Goal: Information Seeking & Learning: Learn about a topic

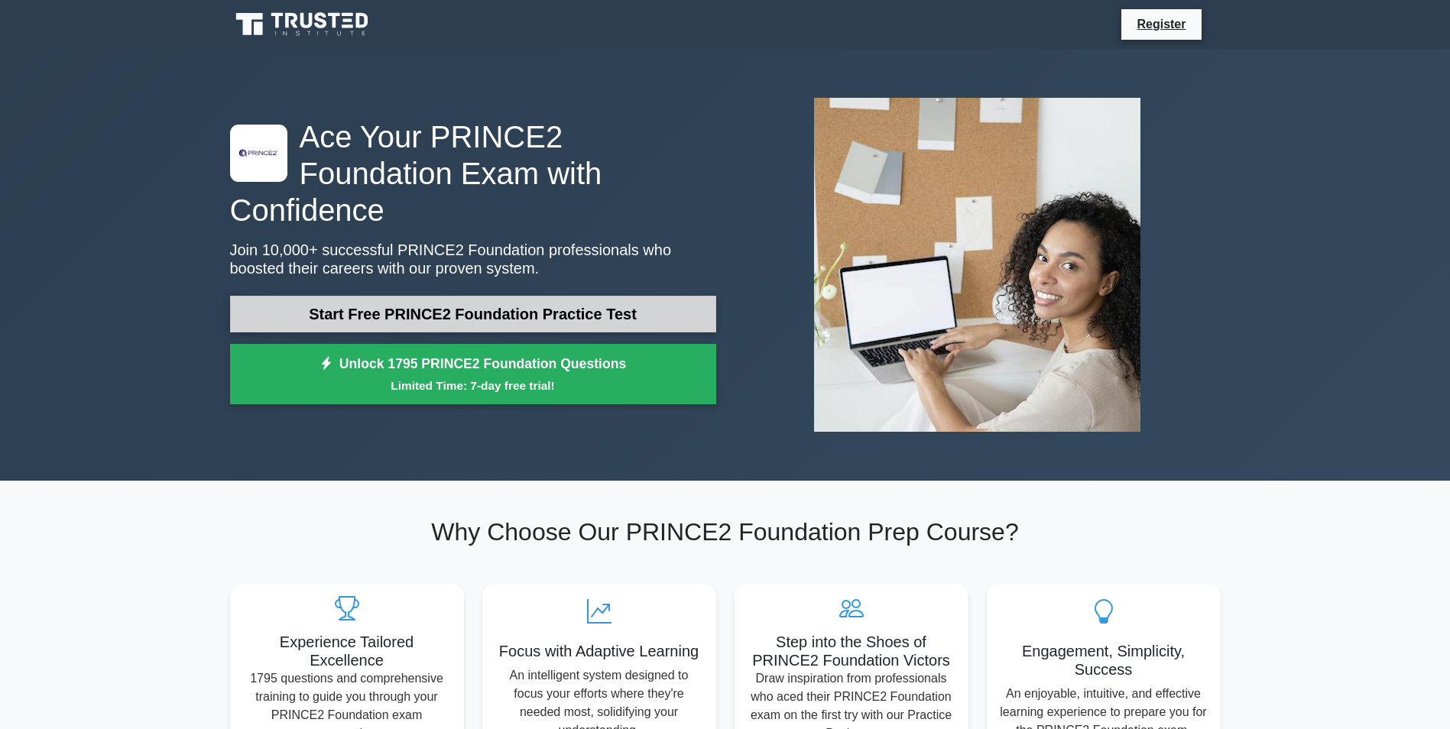
click at [420, 296] on link "Start Free PRINCE2 Foundation Practice Test" at bounding box center [473, 314] width 486 height 37
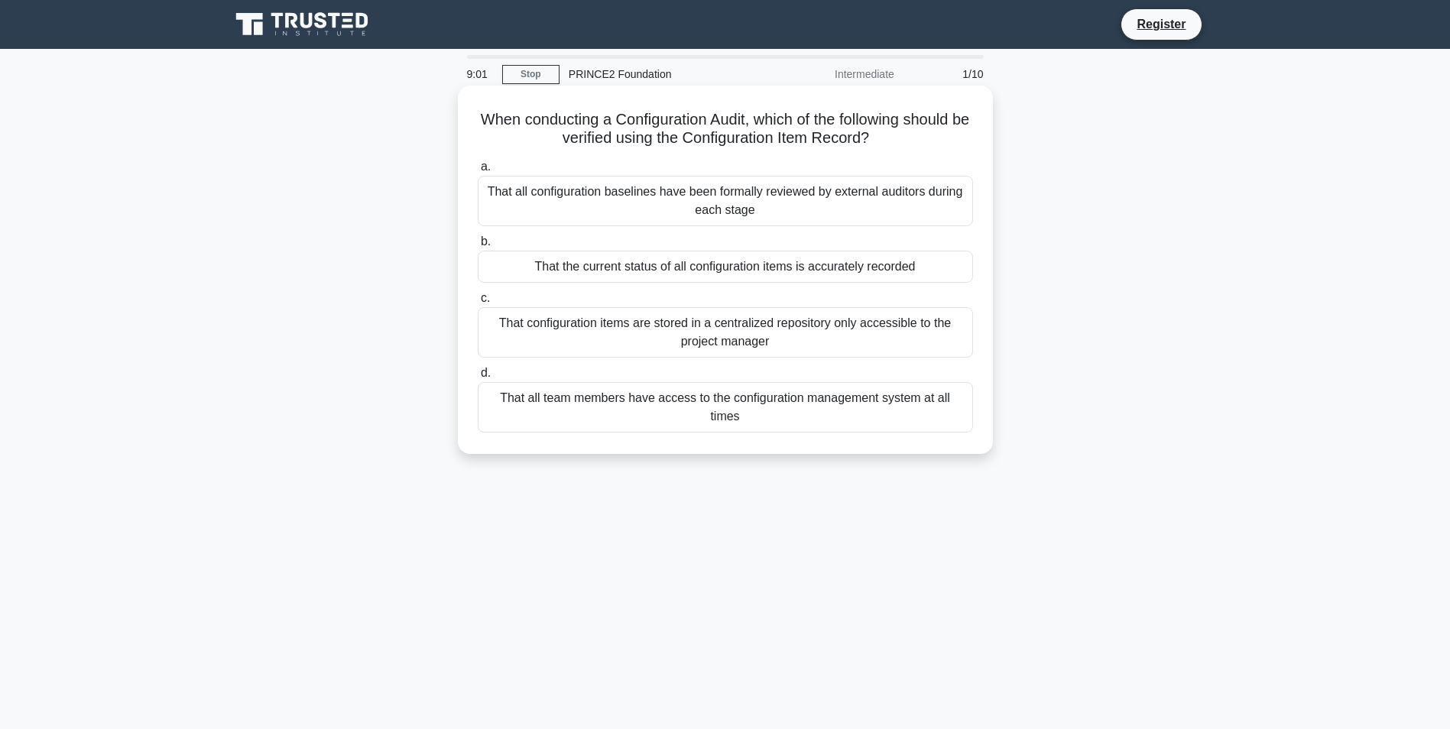
click at [562, 273] on div "That the current status of all configuration items is accurately recorded" at bounding box center [725, 267] width 495 height 32
click at [478, 247] on input "b. That the current status of all configuration items is accurately recorded" at bounding box center [478, 242] width 0 height 10
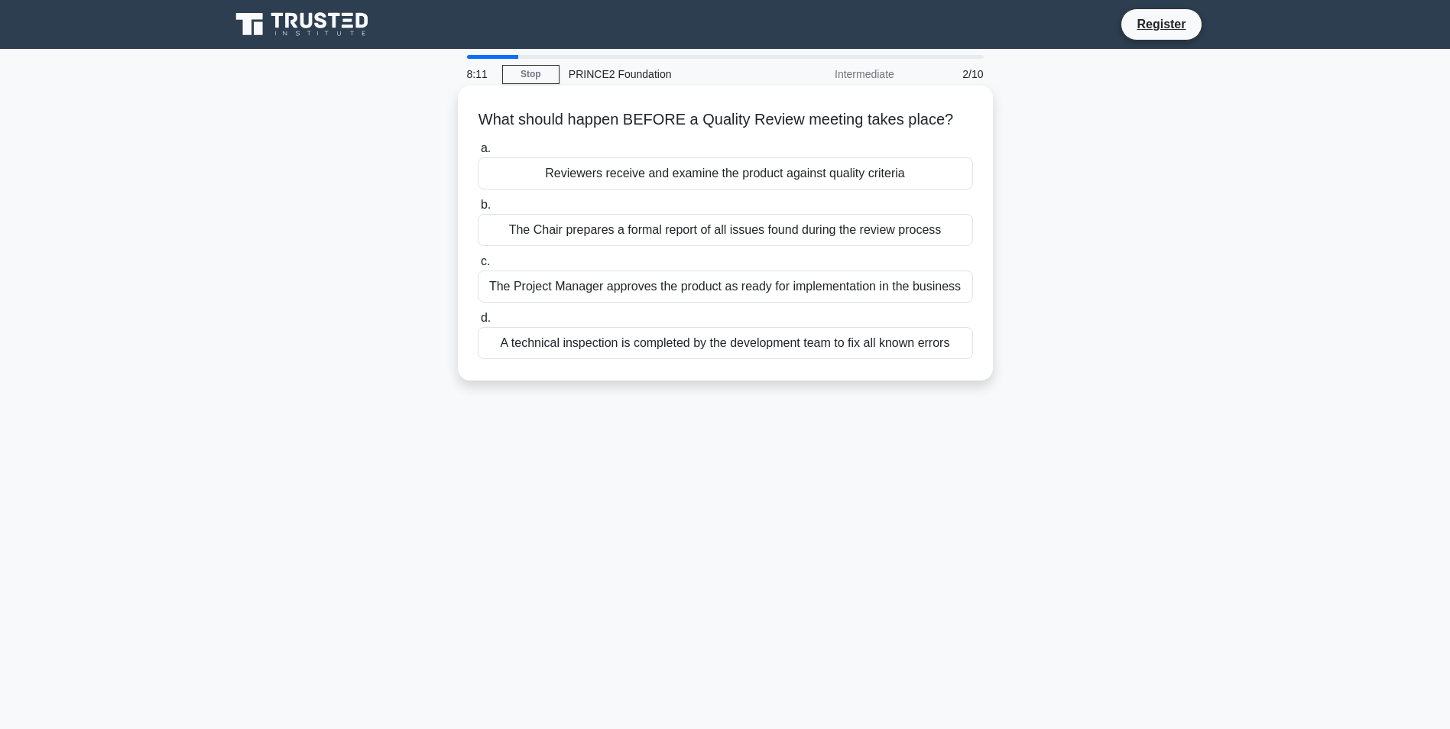
click at [511, 344] on div "A technical inspection is completed by the development team to fix all known er…" at bounding box center [725, 343] width 495 height 32
click at [478, 323] on input "d. A technical inspection is completed by the development team to fix all known…" at bounding box center [478, 318] width 0 height 10
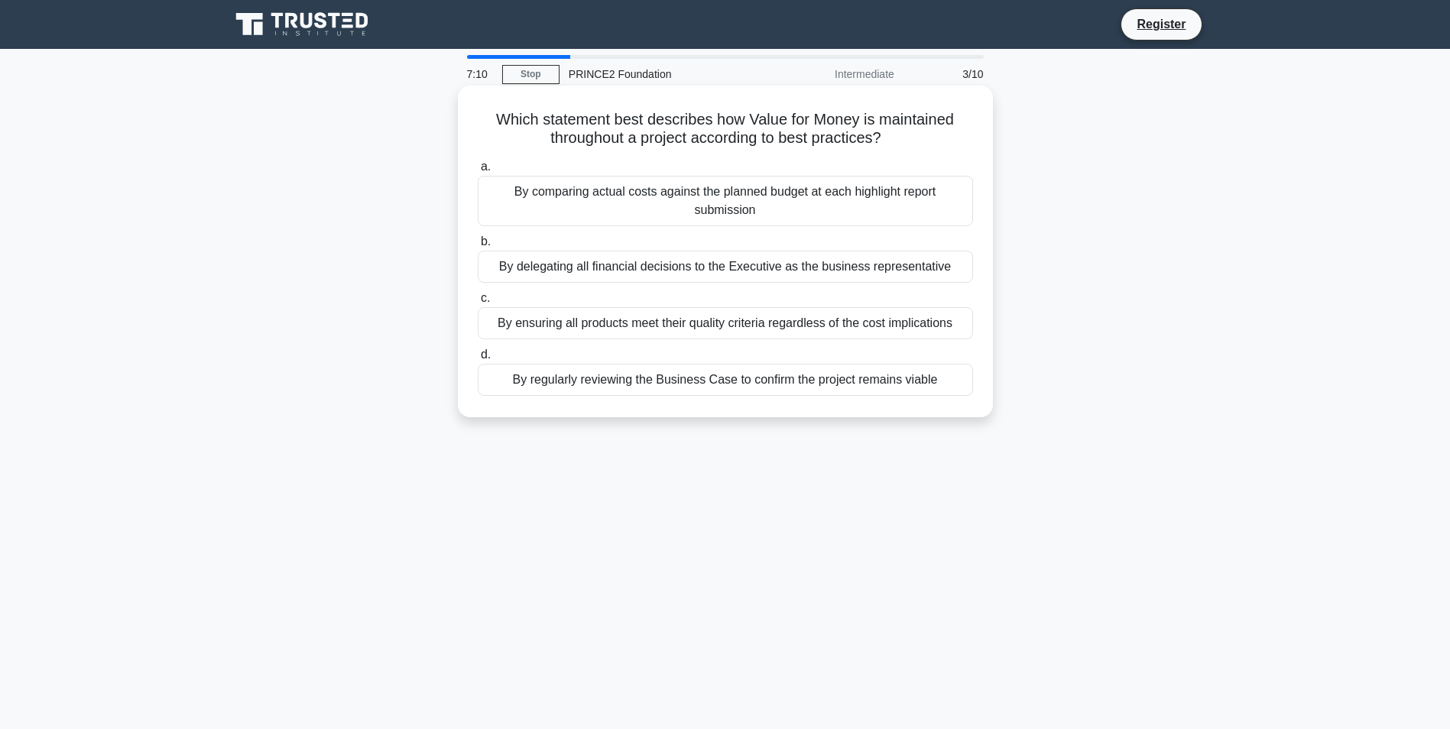
click at [563, 200] on div "By comparing actual costs against the planned budget at each highlight report s…" at bounding box center [725, 201] width 495 height 50
click at [478, 172] on input "a. By comparing actual costs against the planned budget at each highlight repor…" at bounding box center [478, 167] width 0 height 10
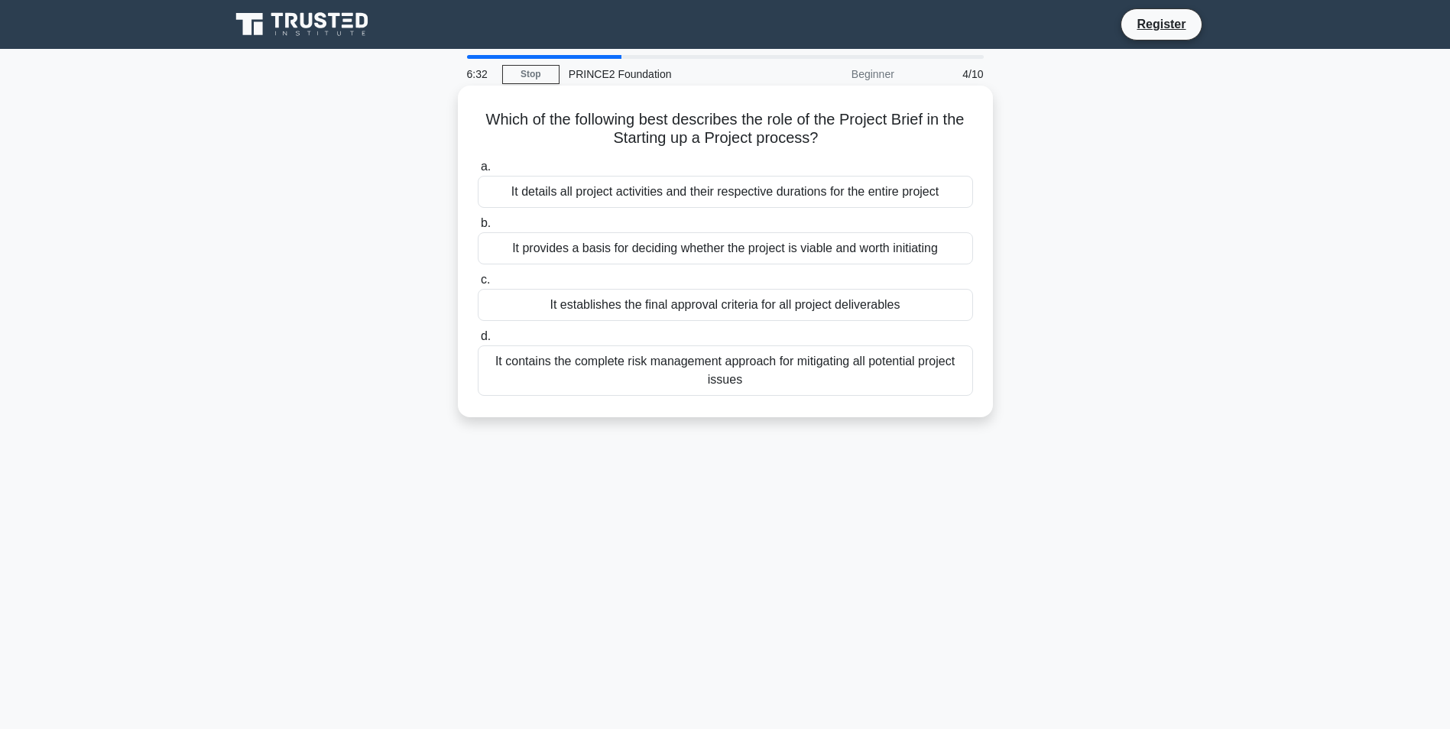
click at [589, 186] on div "It details all project activities and their respective durations for the entire…" at bounding box center [725, 192] width 495 height 32
click at [478, 172] on input "a. It details all project activities and their respective durations for the ent…" at bounding box center [478, 167] width 0 height 10
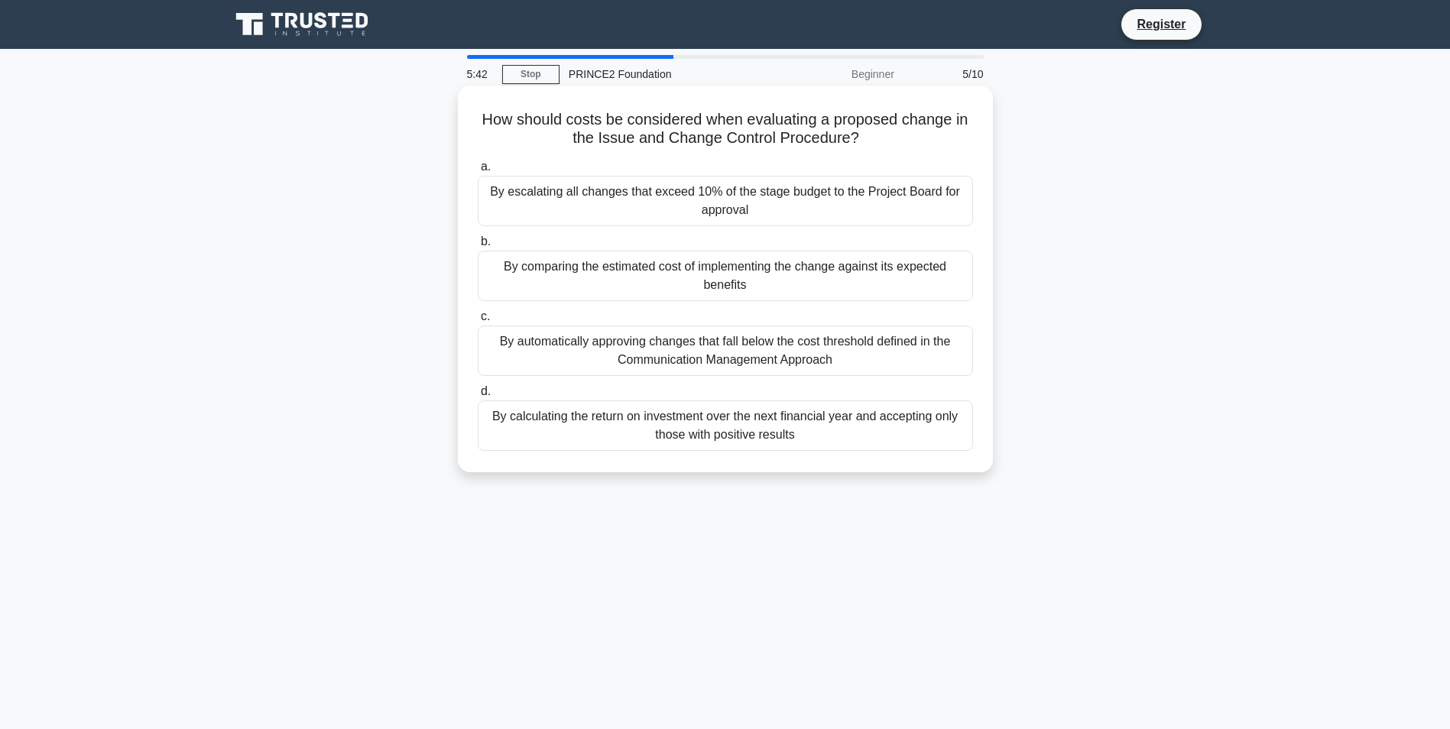
click at [742, 282] on div "By comparing the estimated cost of implementing the change against its expected…" at bounding box center [725, 276] width 495 height 50
click at [478, 247] on input "b. By comparing the estimated cost of implementing the change against its expec…" at bounding box center [478, 242] width 0 height 10
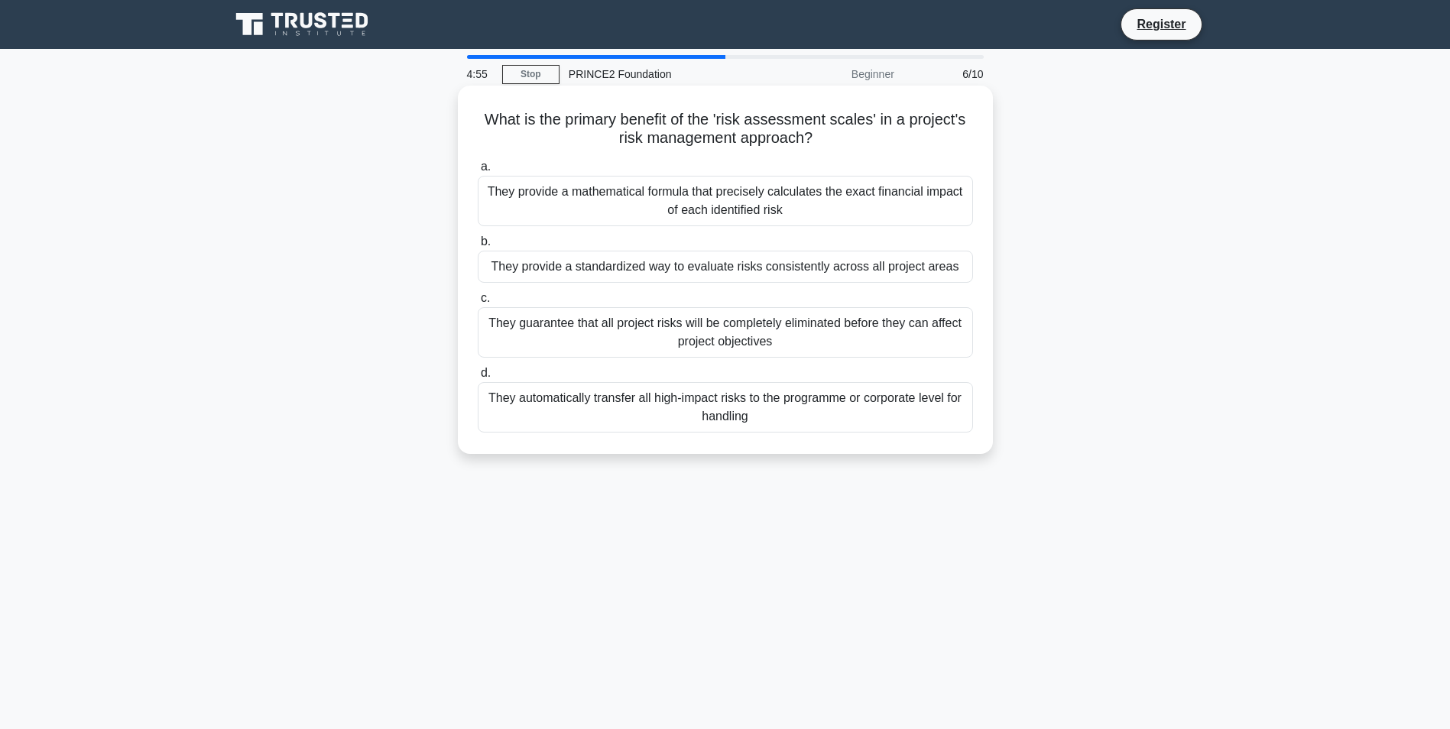
click at [703, 409] on div "They automatically transfer all high-impact risks to the programme or corporate…" at bounding box center [725, 407] width 495 height 50
click at [478, 378] on input "d. They automatically transfer all high-impact risks to the programme or corpor…" at bounding box center [478, 374] width 0 height 10
click at [740, 347] on div "To update stakeholders on the progress made toward meeting the project's expect…" at bounding box center [725, 332] width 495 height 50
click at [478, 304] on input "c. To update stakeholders on the progress made toward meeting the project's exp…" at bounding box center [478, 299] width 0 height 10
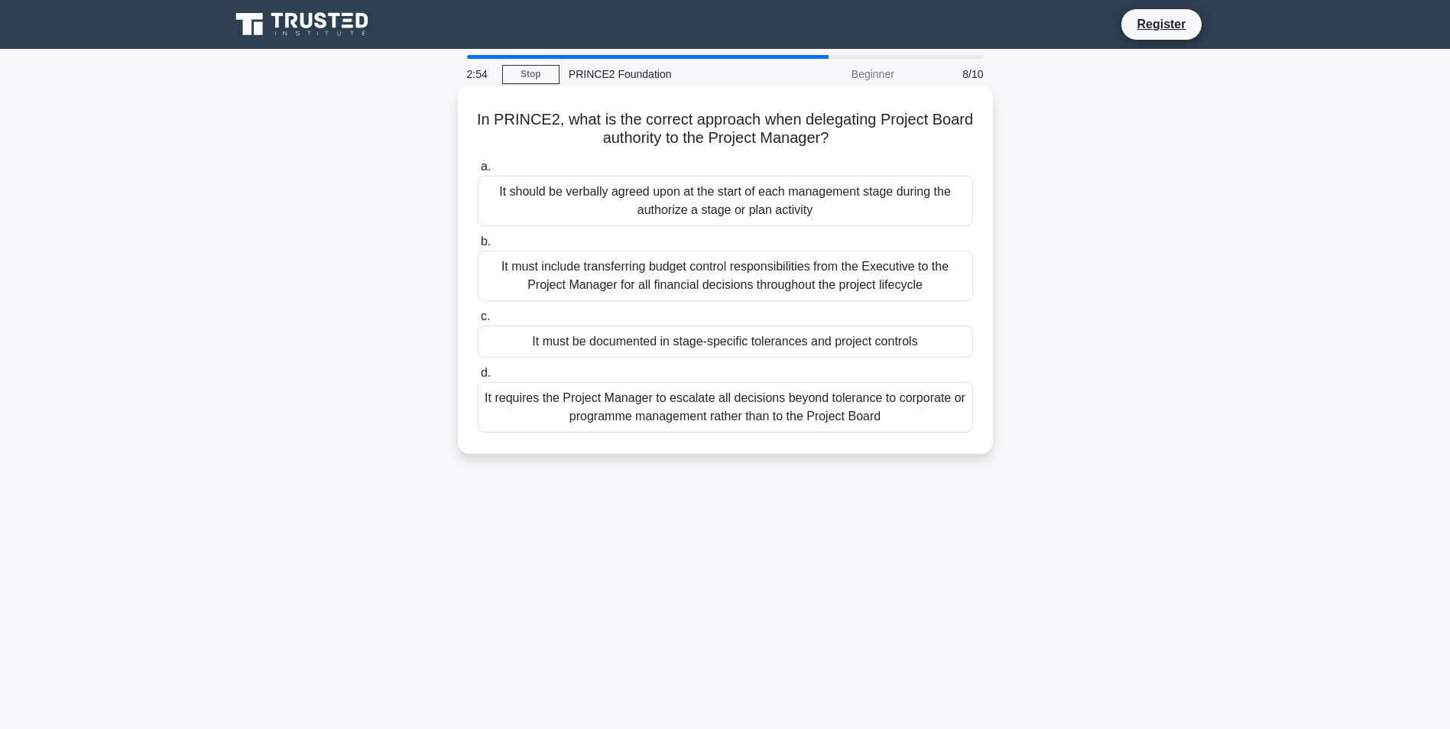
click at [658, 343] on div "It must be documented in stage-specific tolerances and project controls" at bounding box center [725, 342] width 495 height 32
click at [478, 322] on input "c. It must be documented in stage-specific tolerances and project controls" at bounding box center [478, 317] width 0 height 10
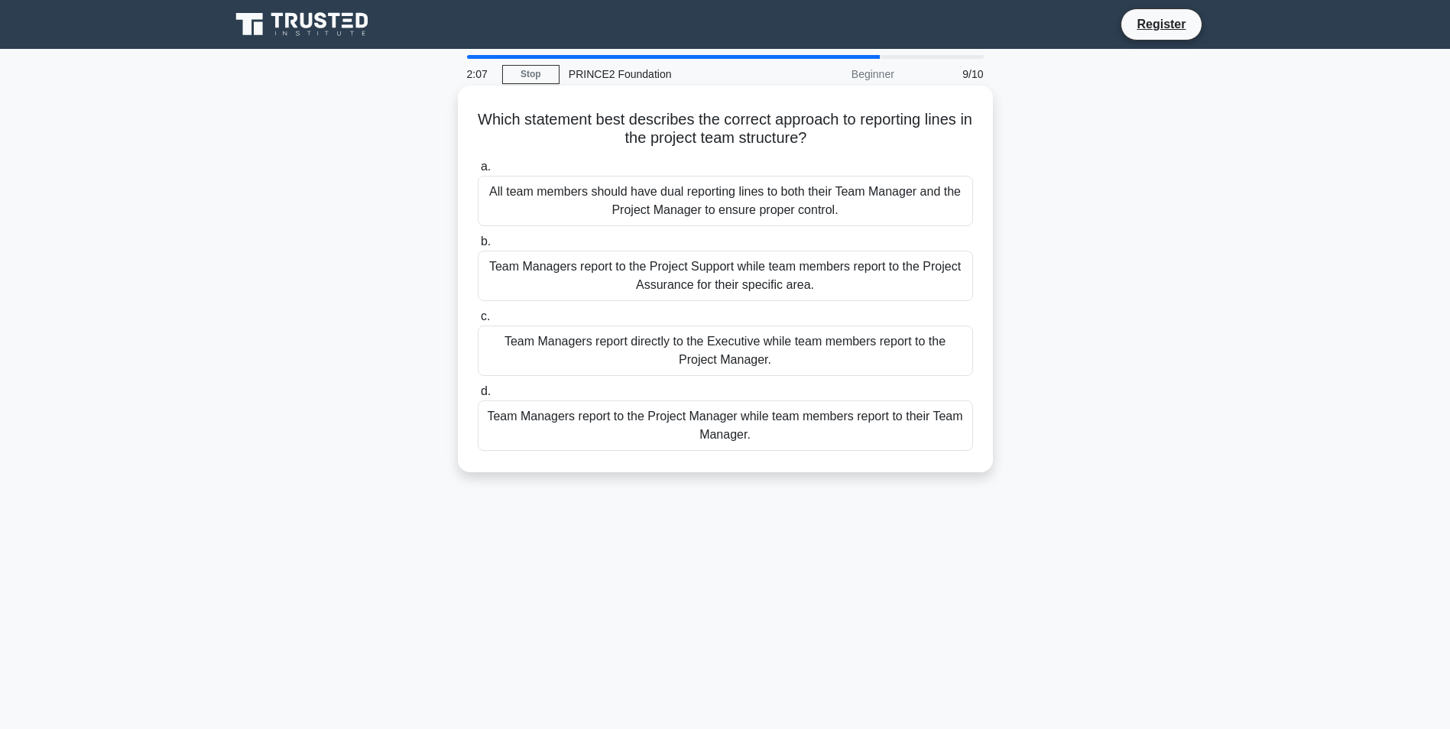
click at [594, 434] on div "Team Managers report to the Project Manager while team members report to their …" at bounding box center [725, 426] width 495 height 50
click at [478, 397] on input "d. Team Managers report to the Project Manager while team members report to the…" at bounding box center [478, 392] width 0 height 10
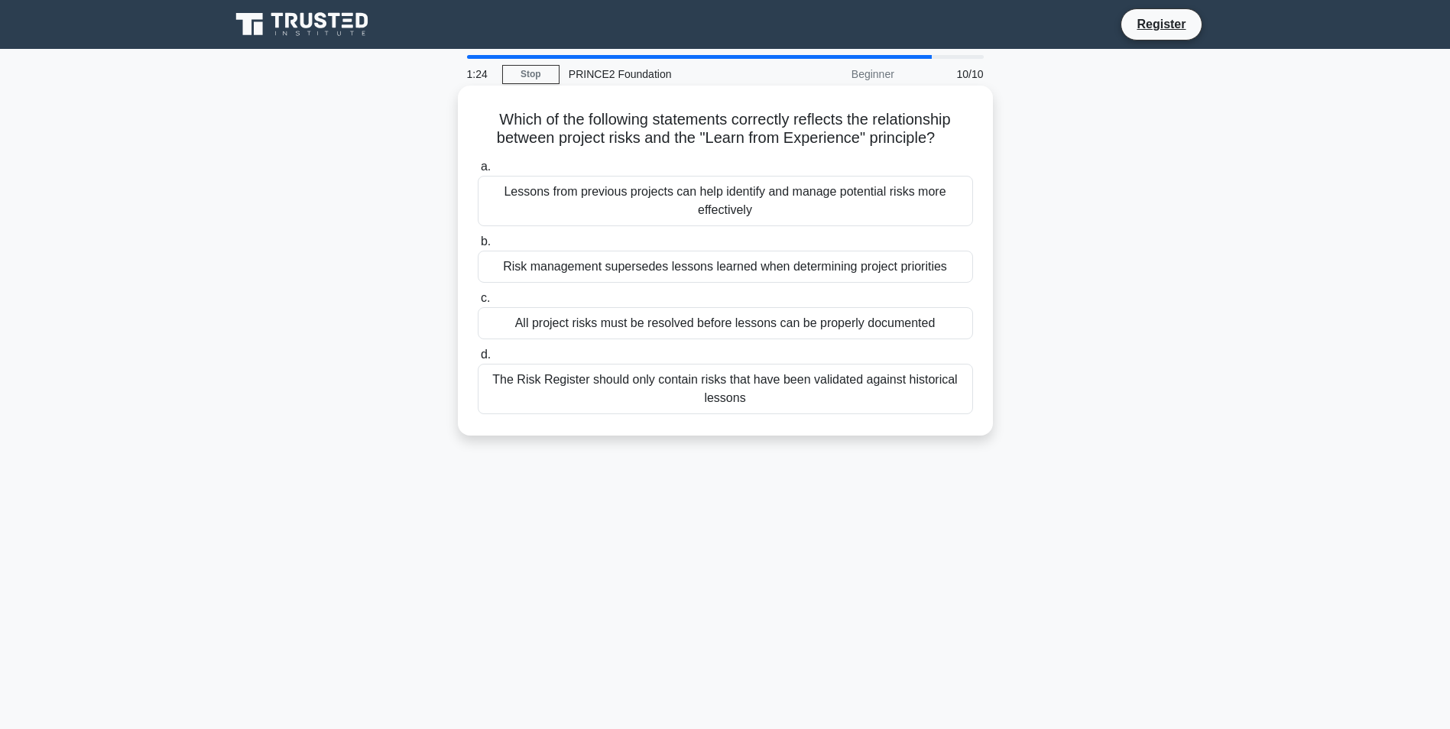
click at [674, 207] on div "Lessons from previous projects can help identify and manage potential risks mor…" at bounding box center [725, 201] width 495 height 50
click at [478, 172] on input "a. Lessons from previous projects can help identify and manage potential risks …" at bounding box center [478, 167] width 0 height 10
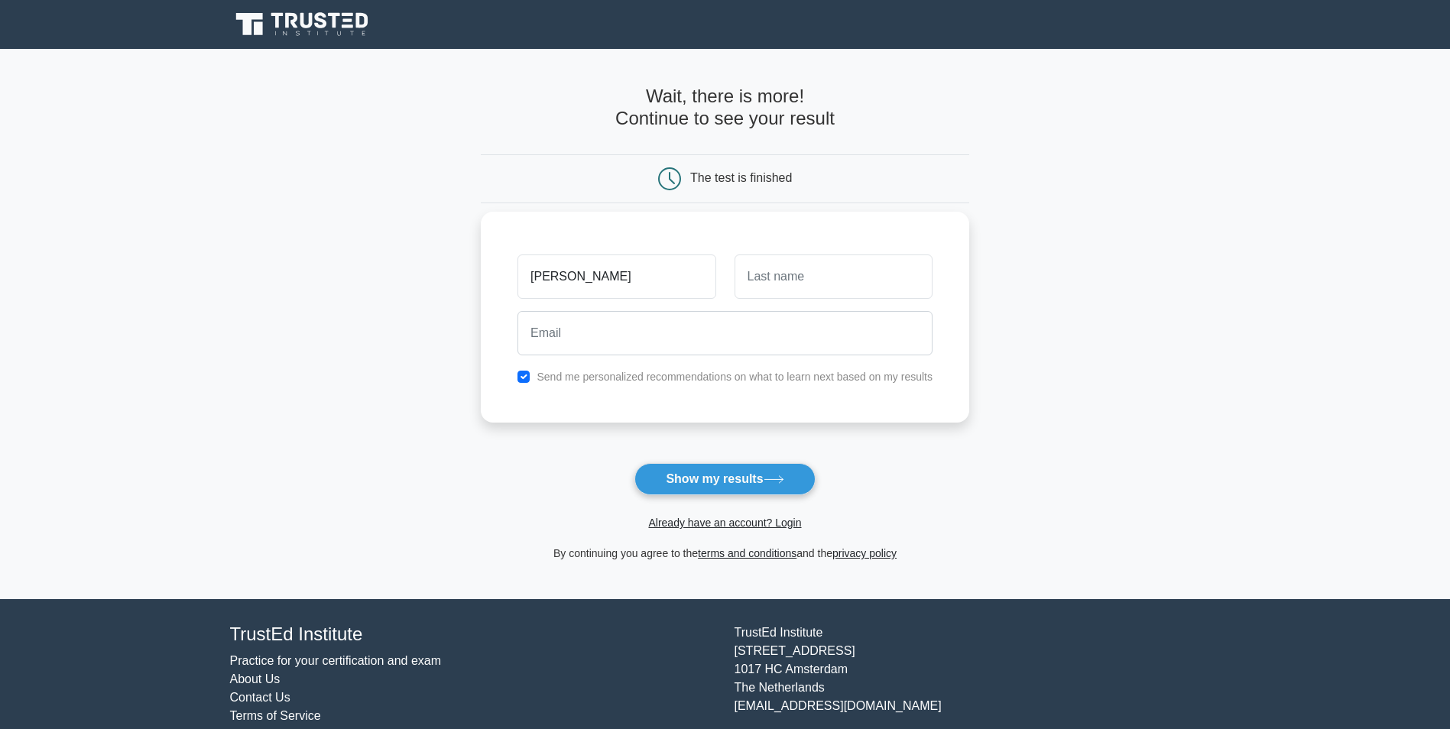
type input "Ekaterina"
click at [753, 274] on input "text" at bounding box center [834, 277] width 198 height 44
type input "Knaub"
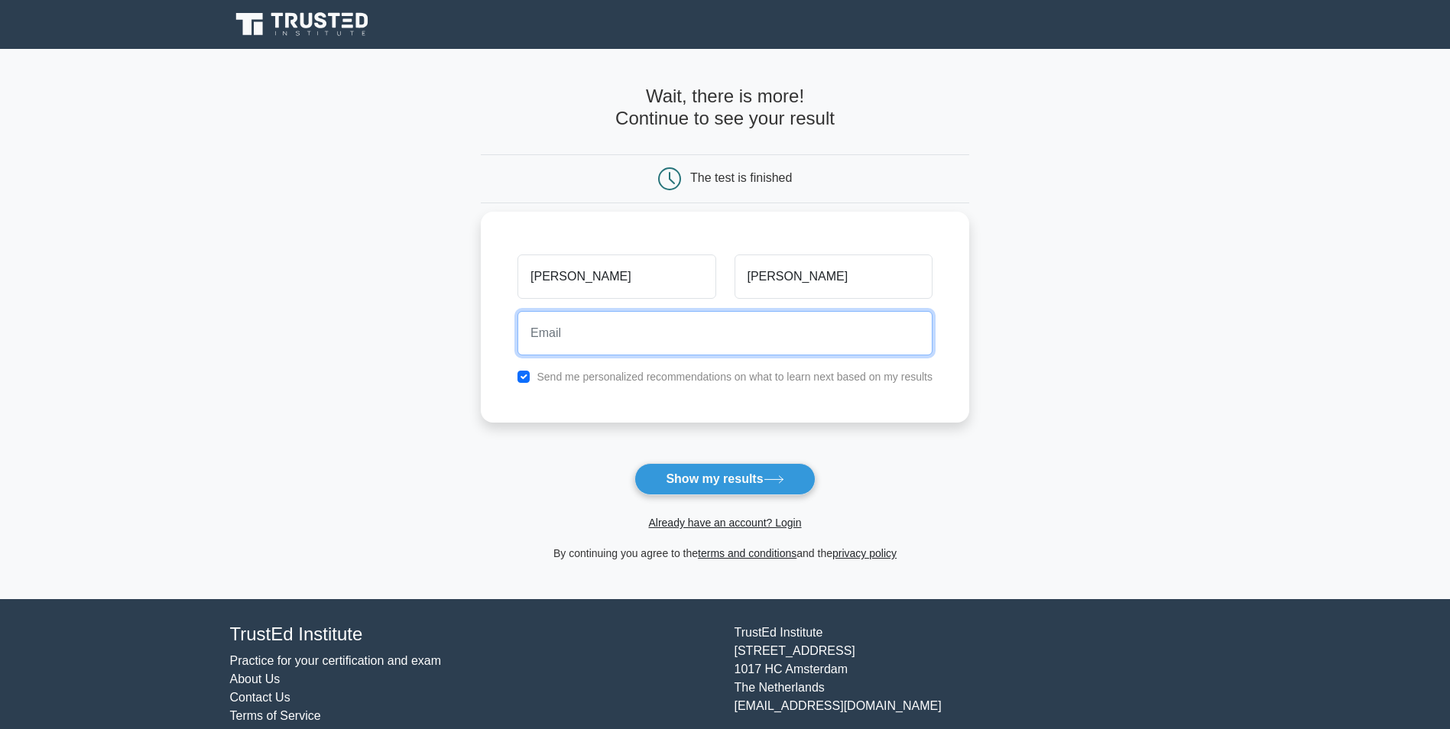
click at [723, 330] on input "email" at bounding box center [725, 333] width 415 height 44
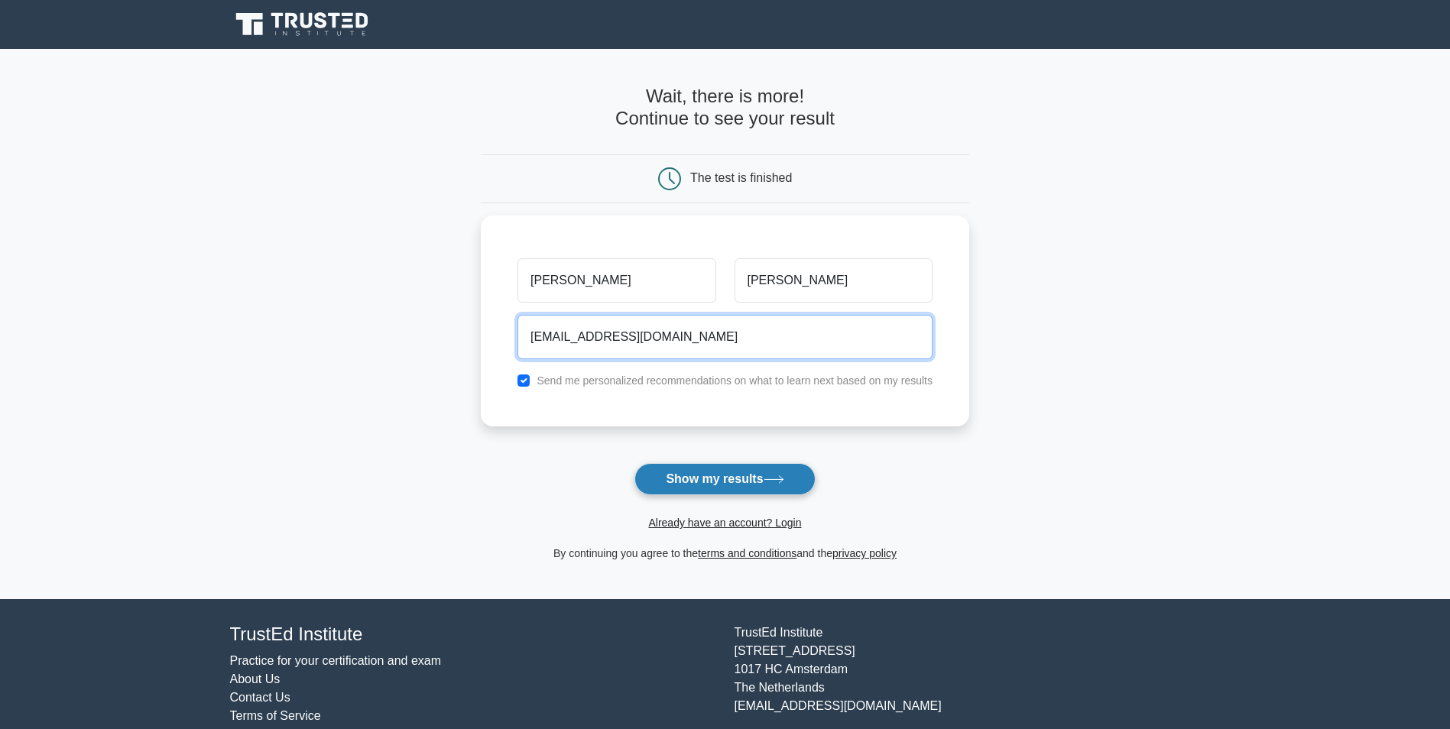
type input "harchenko.katja88@gmail.com"
click at [706, 482] on button "Show my results" at bounding box center [725, 479] width 180 height 32
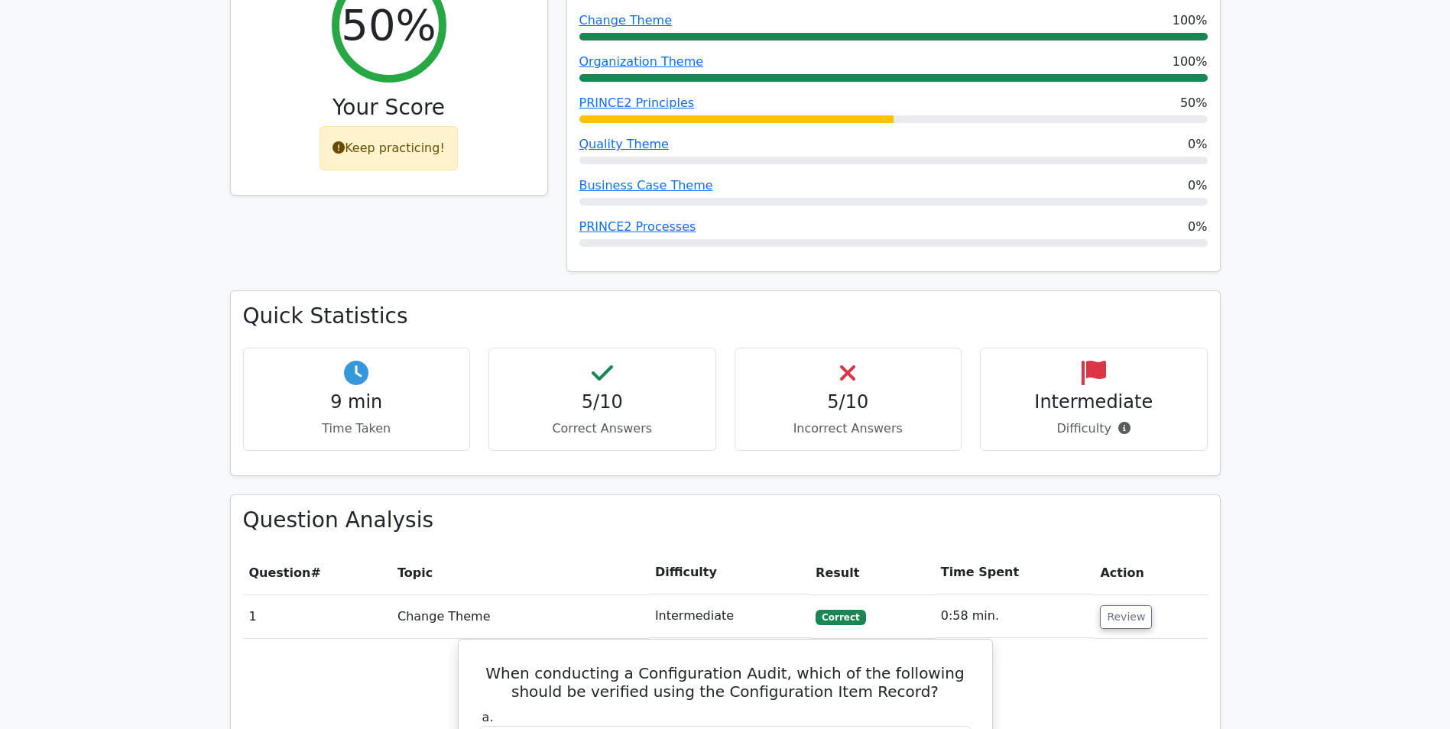
scroll to position [765, 0]
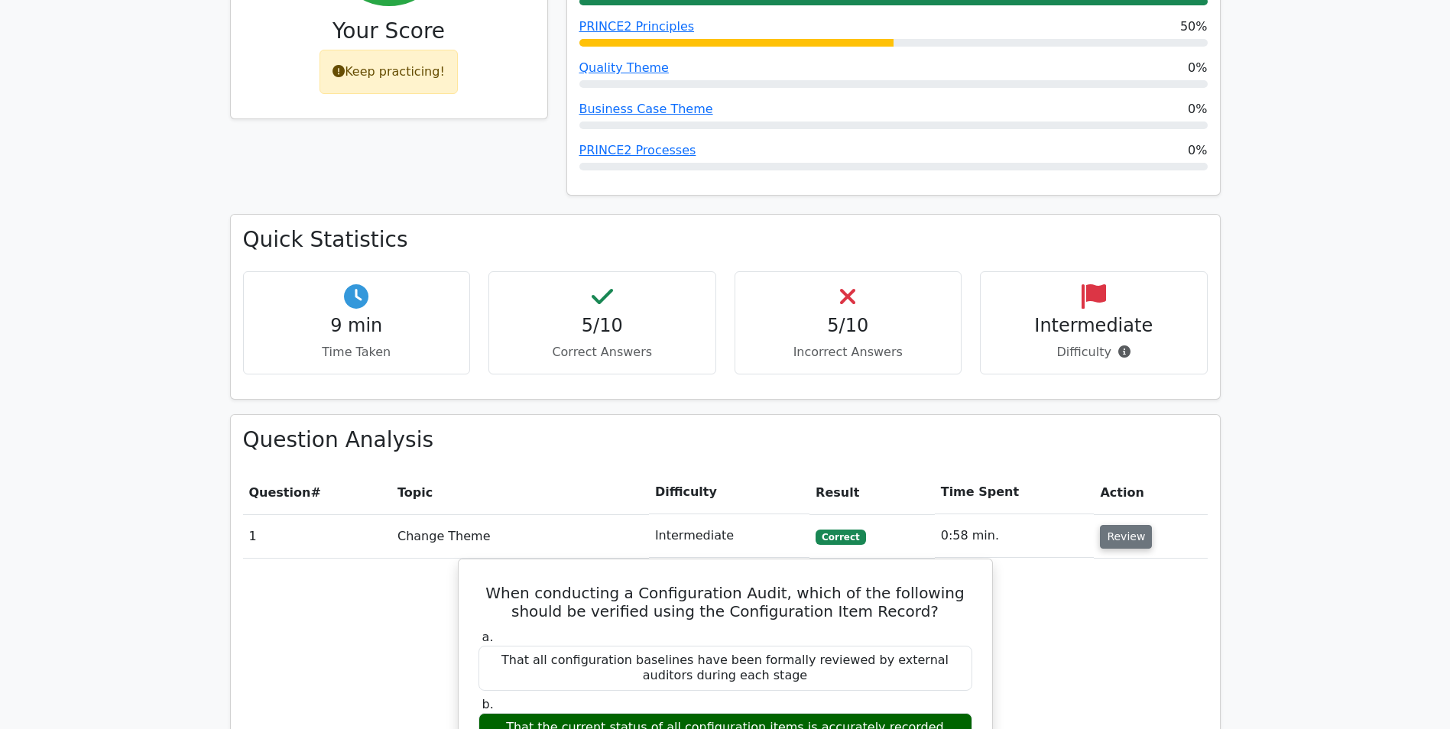
click at [1126, 525] on button "Review" at bounding box center [1126, 537] width 52 height 24
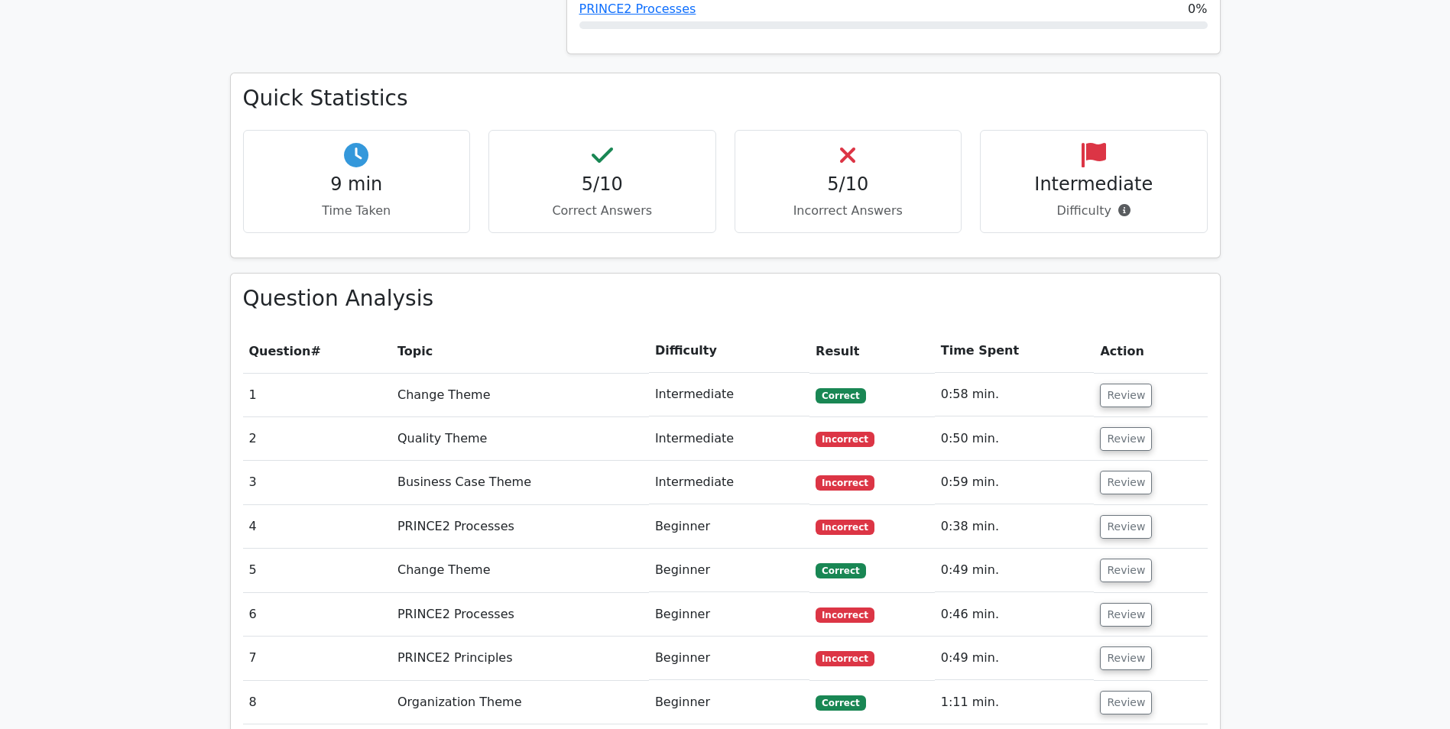
scroll to position [917, 0]
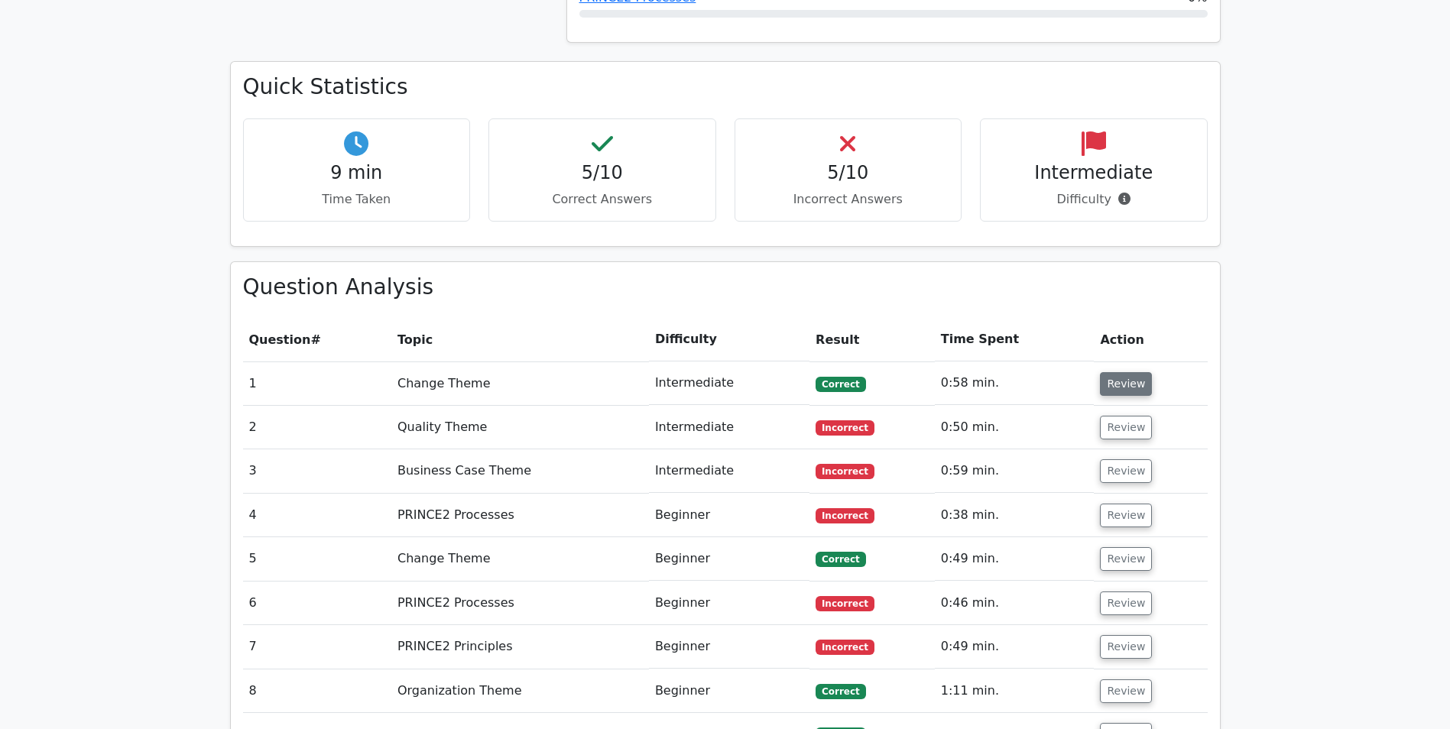
click at [1128, 372] on button "Review" at bounding box center [1126, 384] width 52 height 24
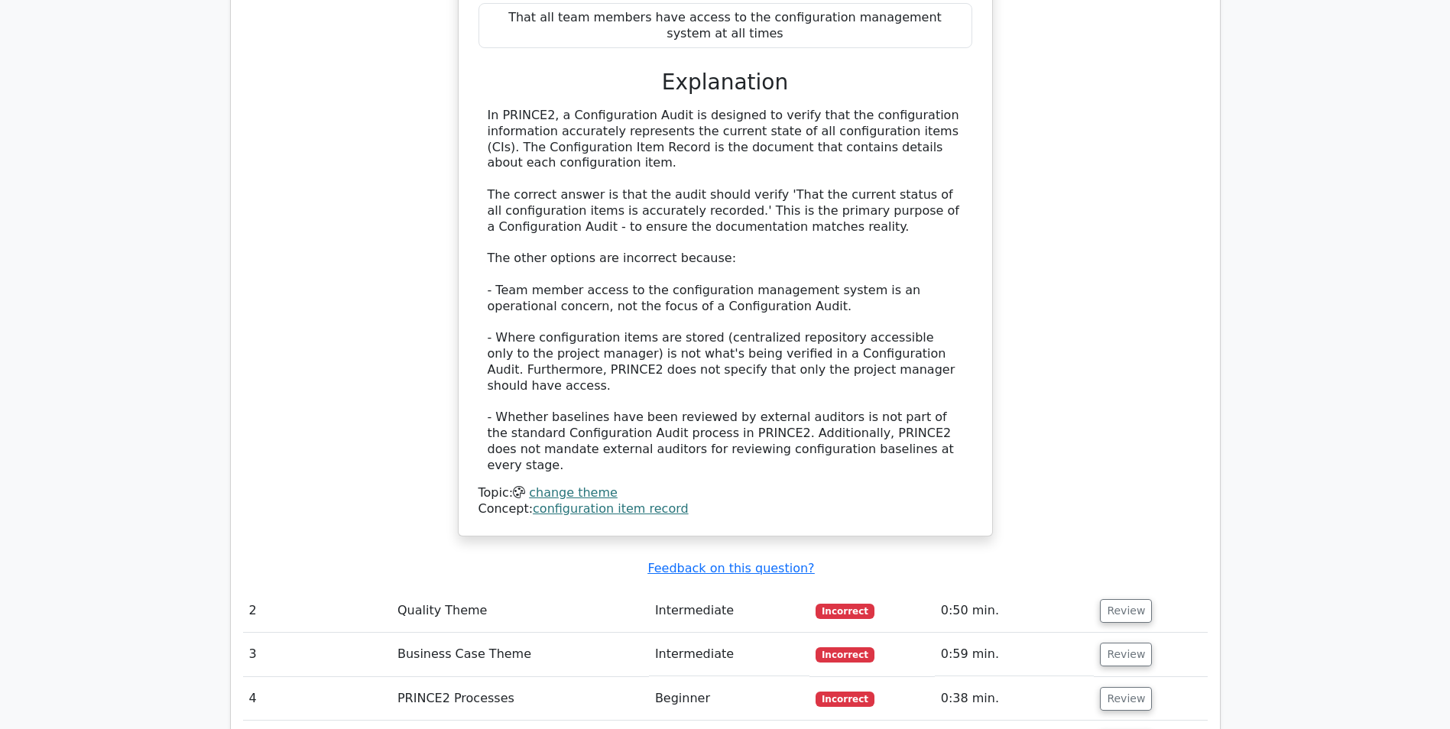
scroll to position [1682, 0]
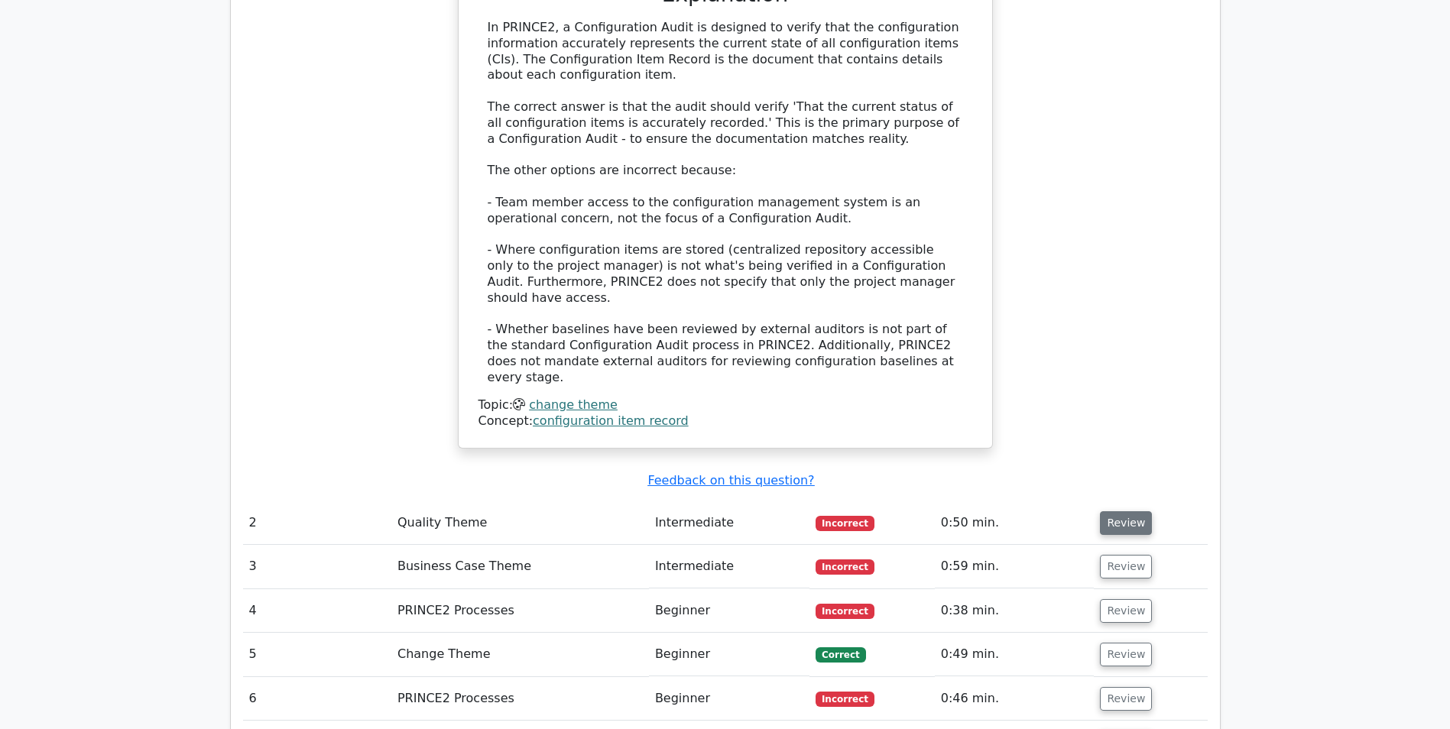
click at [1117, 511] on button "Review" at bounding box center [1126, 523] width 52 height 24
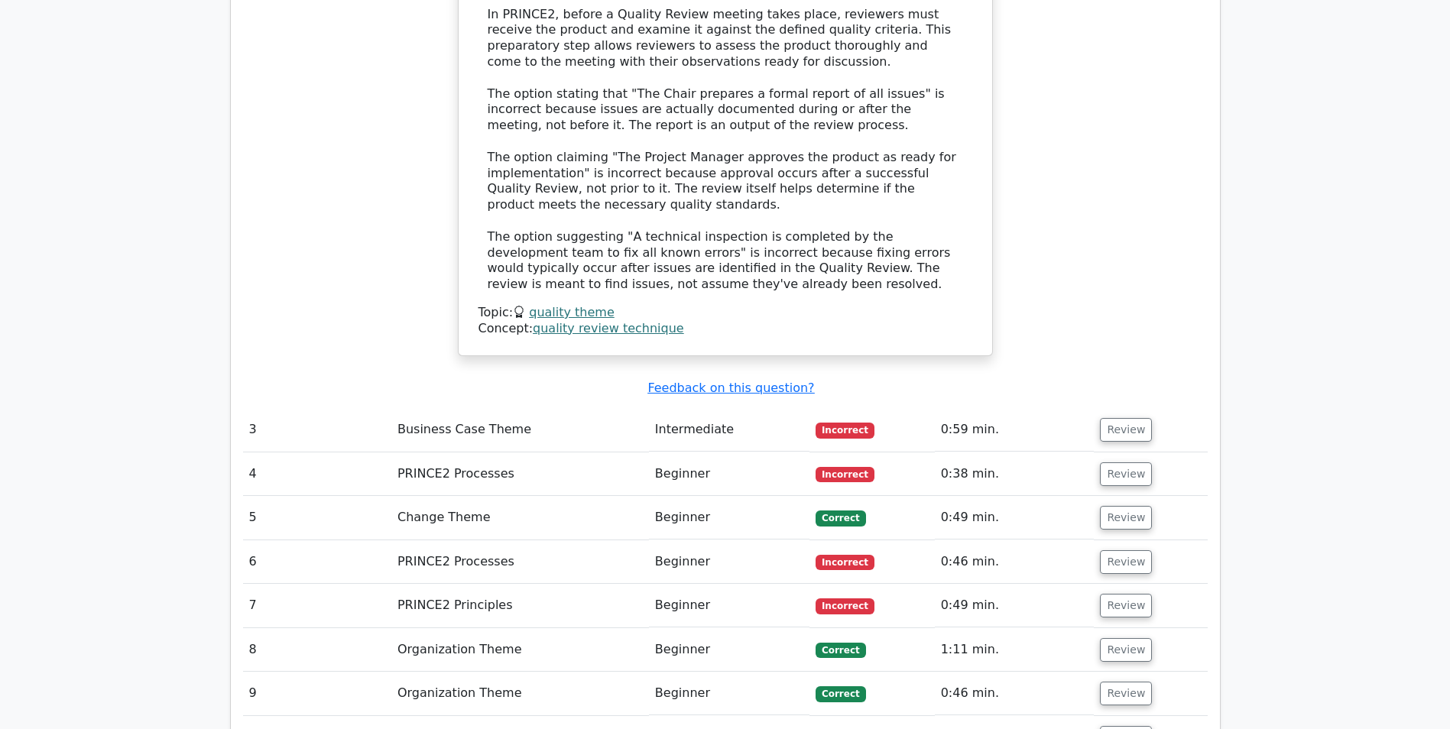
scroll to position [2447, 0]
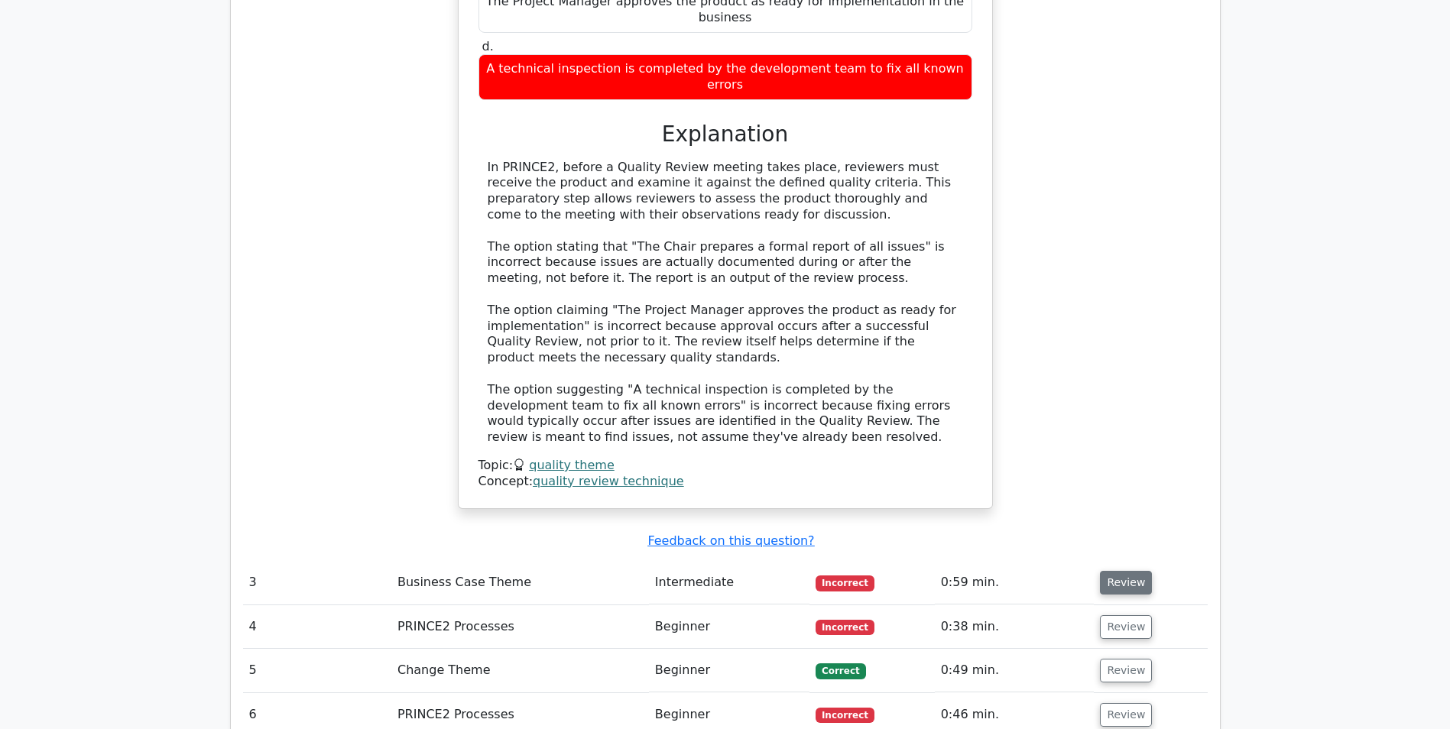
click at [1119, 571] on button "Review" at bounding box center [1126, 583] width 52 height 24
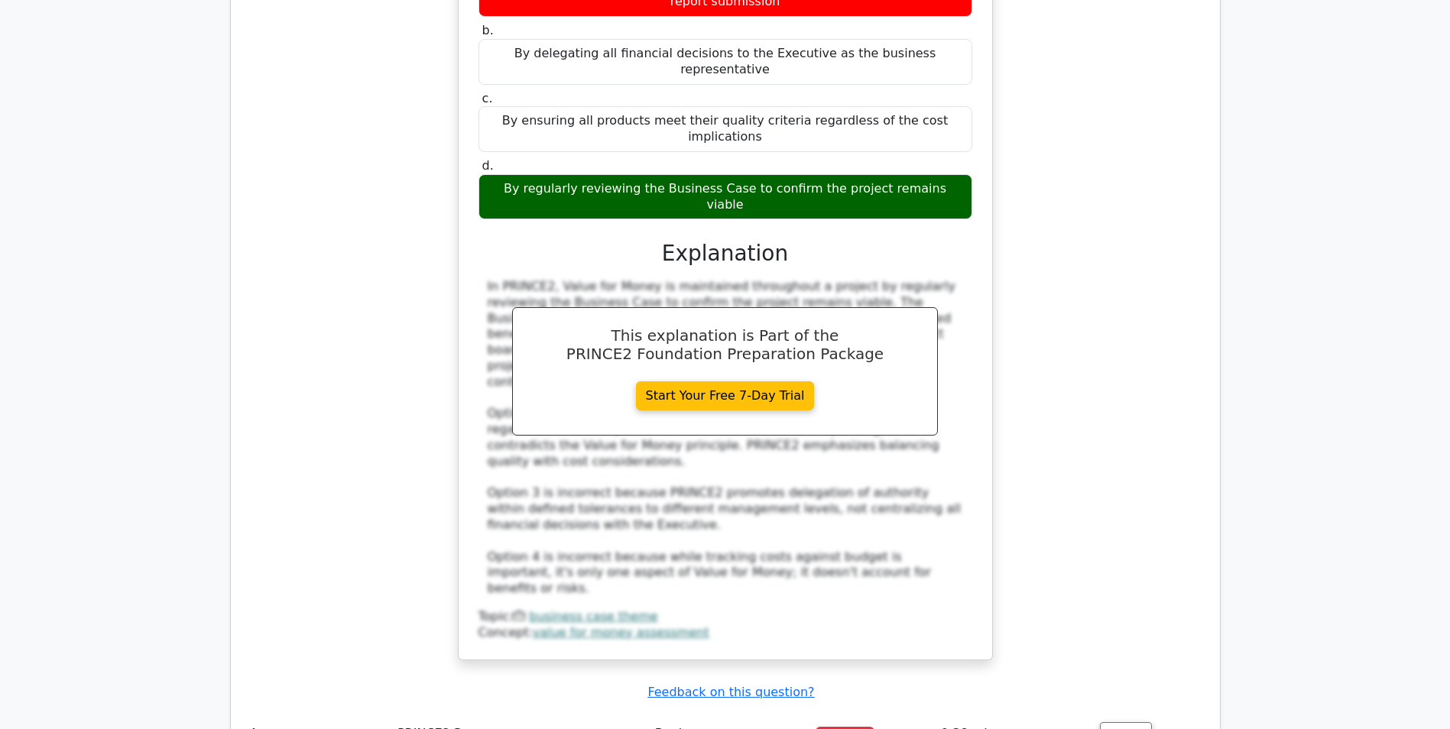
scroll to position [3211, 0]
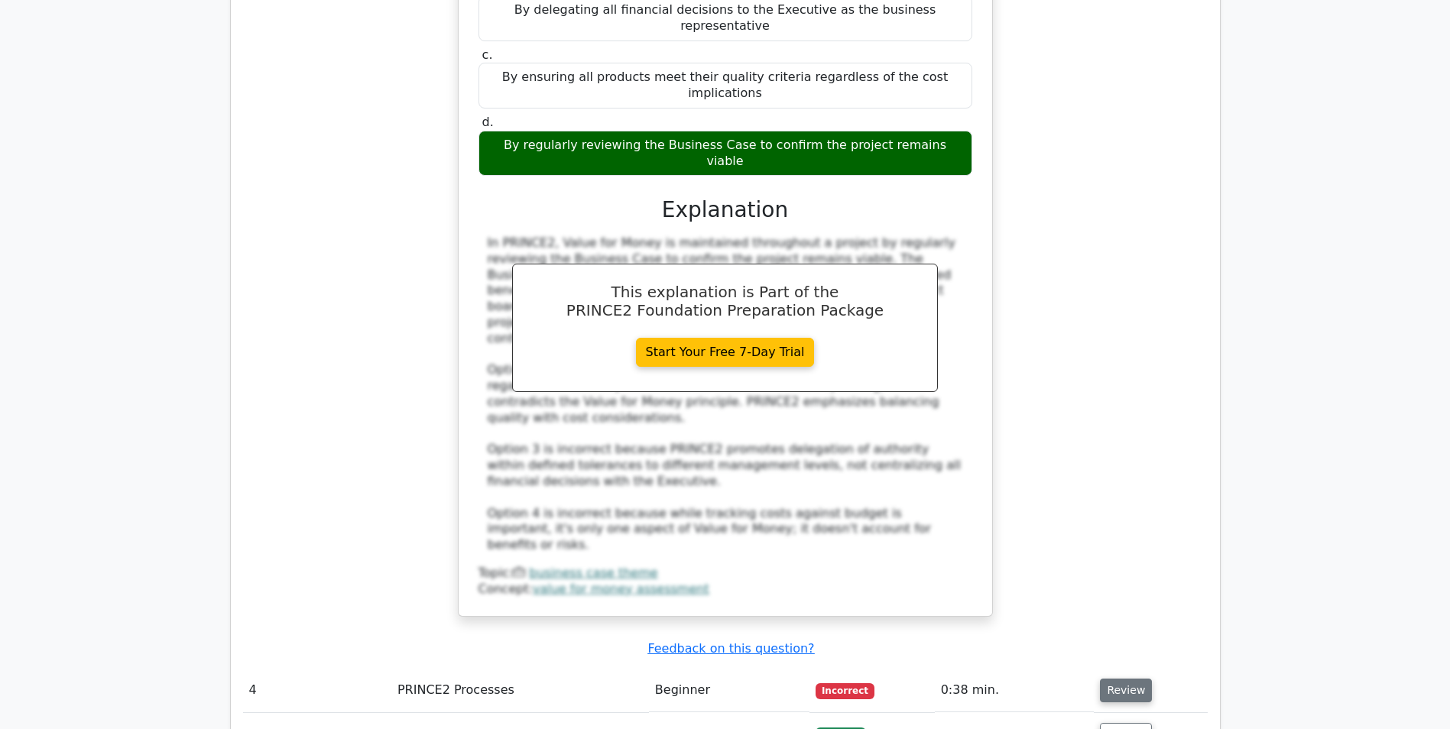
click at [1125, 679] on button "Review" at bounding box center [1126, 691] width 52 height 24
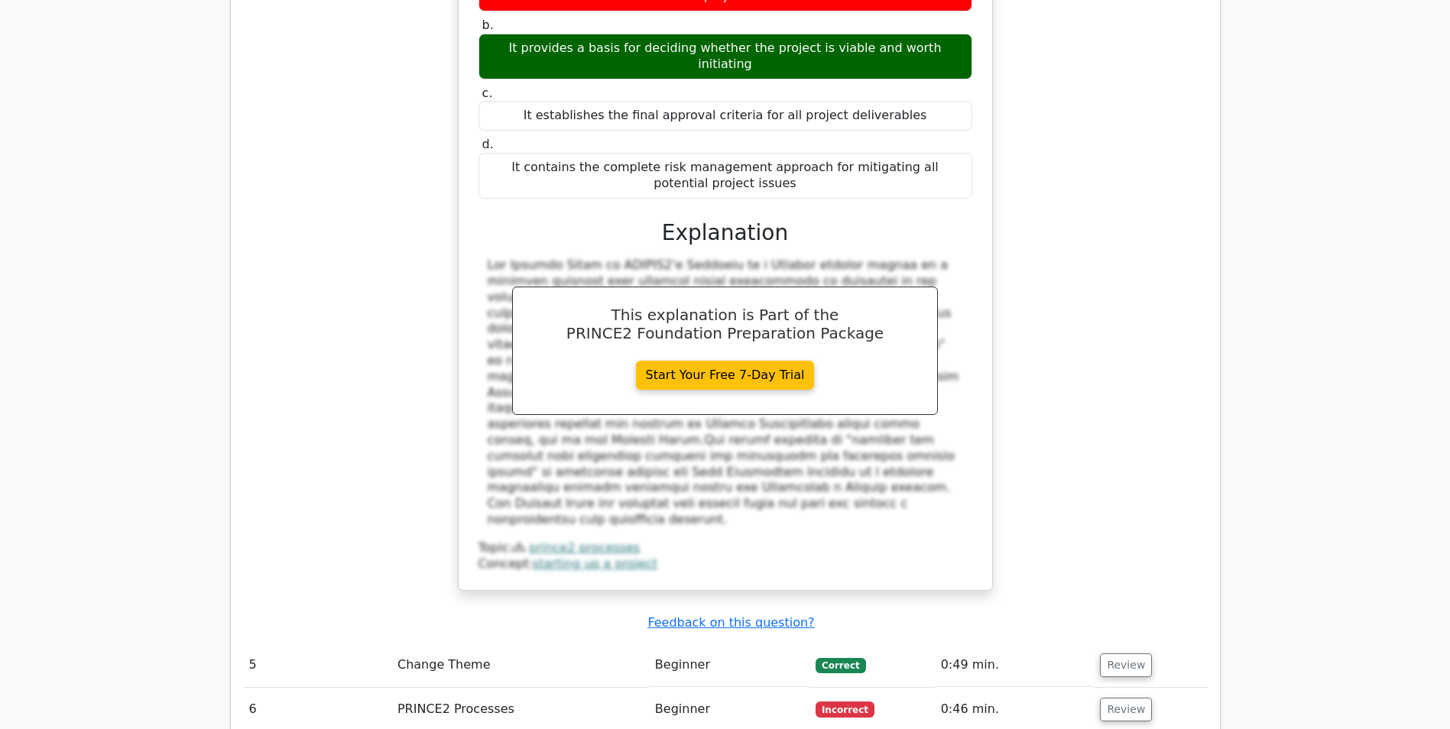
scroll to position [4052, 0]
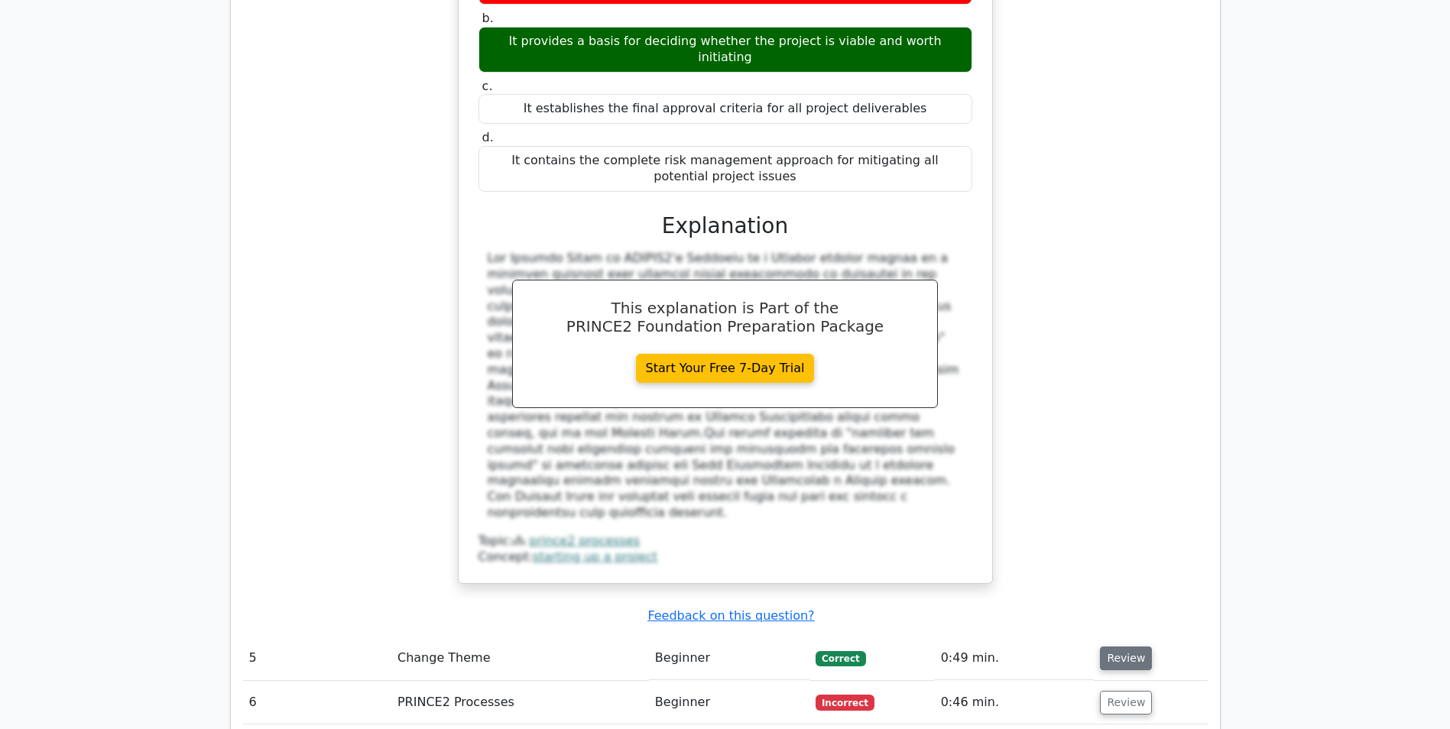
click at [1124, 647] on button "Review" at bounding box center [1126, 659] width 52 height 24
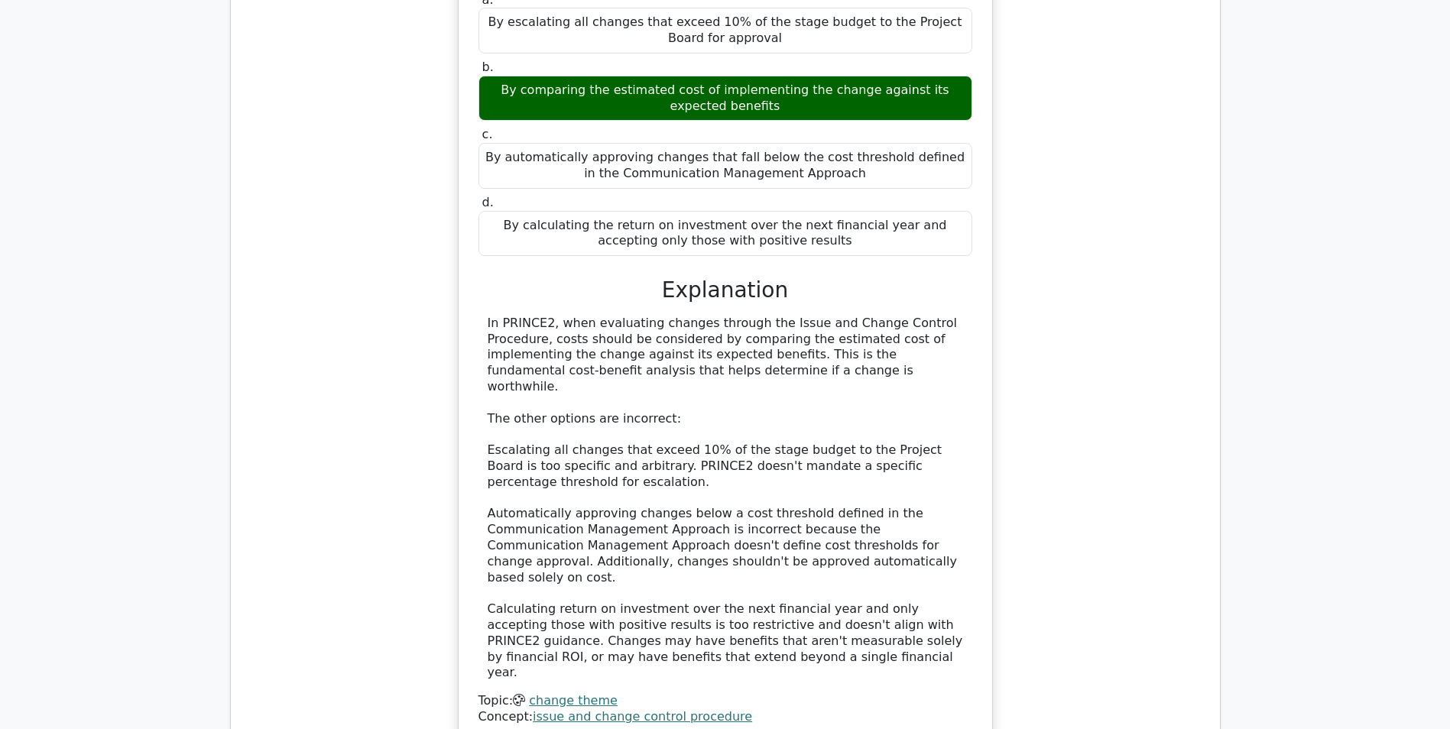
scroll to position [4817, 0]
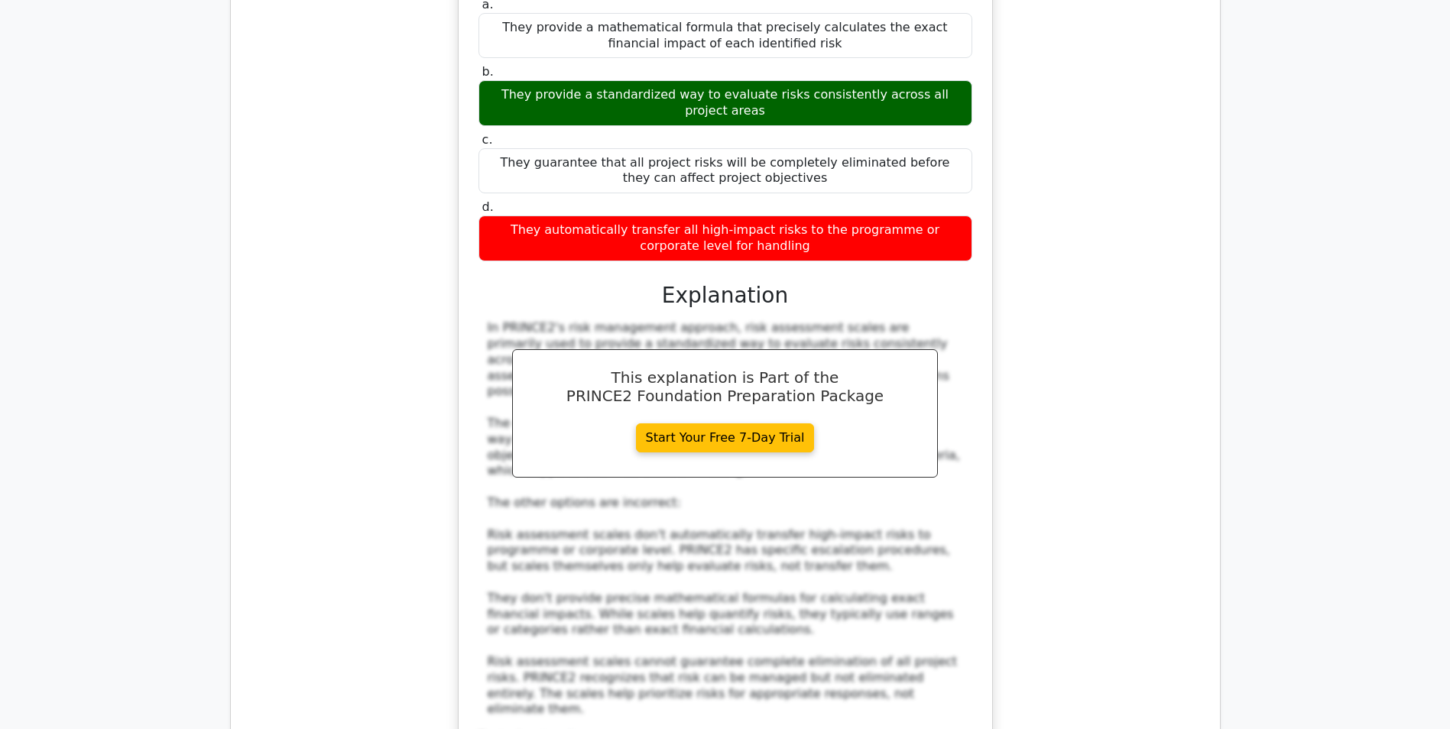
scroll to position [5734, 0]
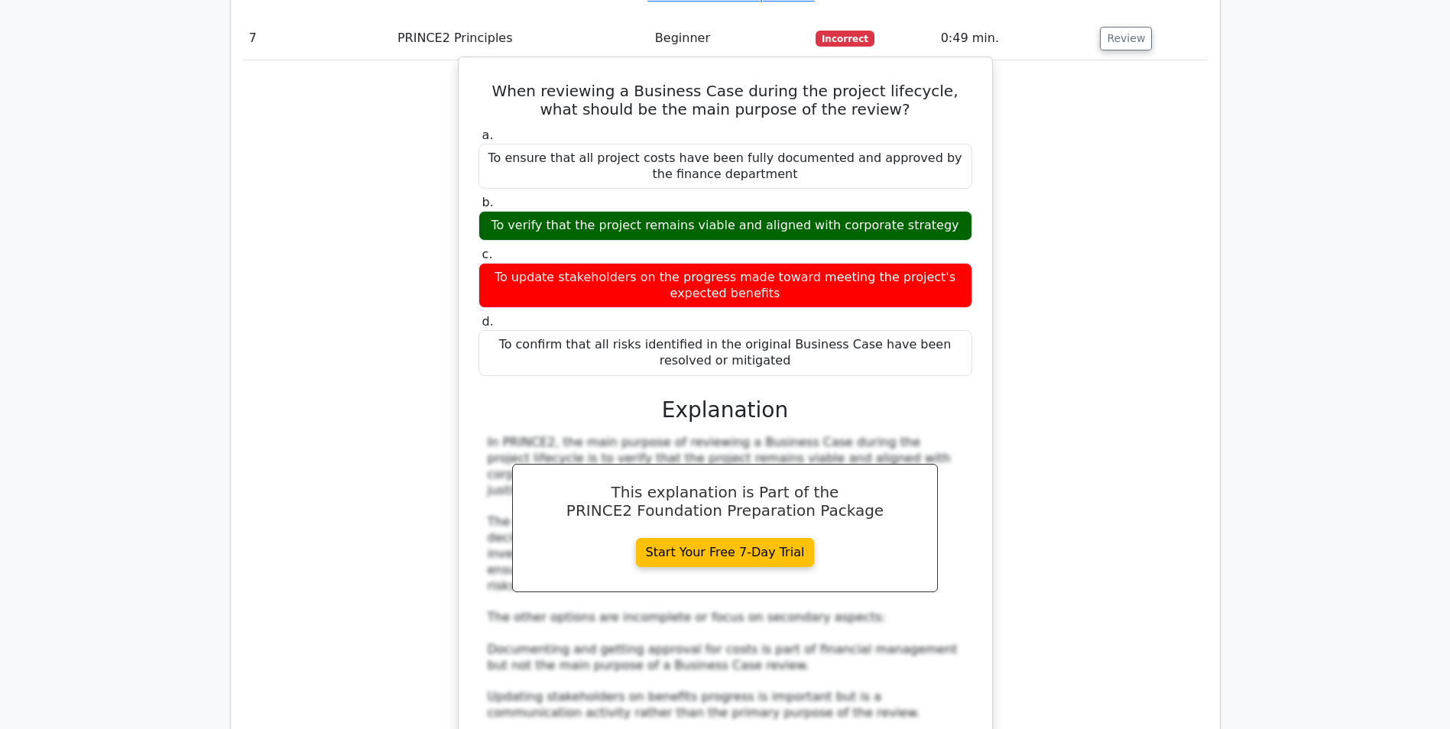
scroll to position [6575, 0]
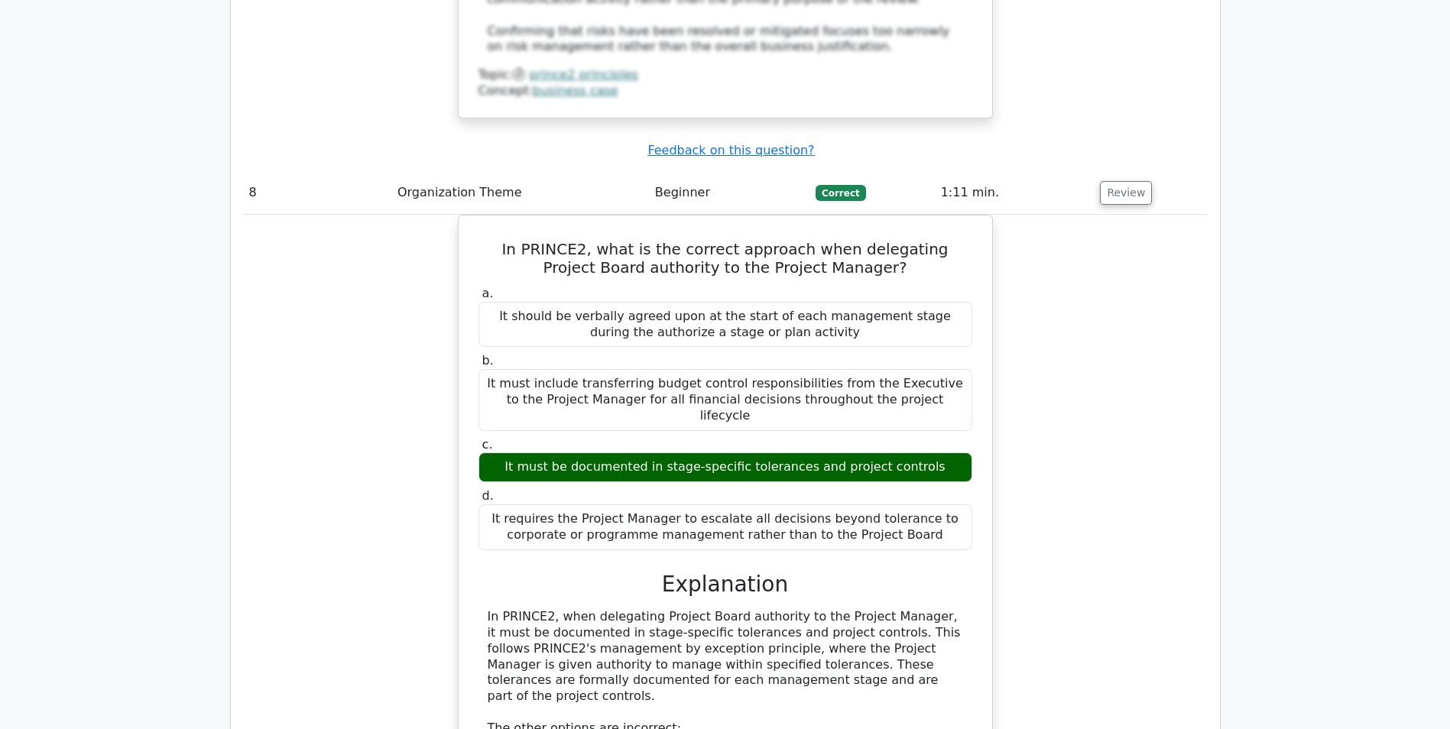
scroll to position [7263, 0]
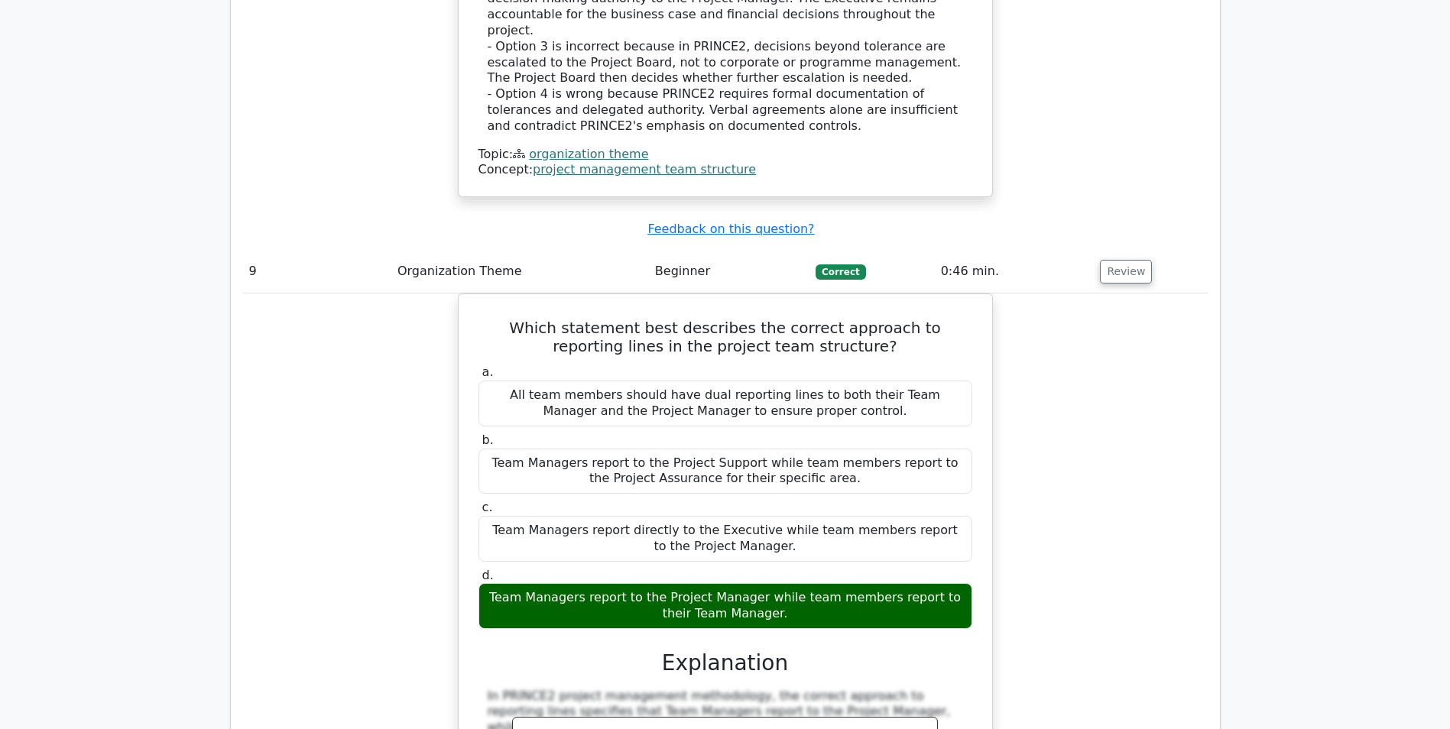
scroll to position [8028, 0]
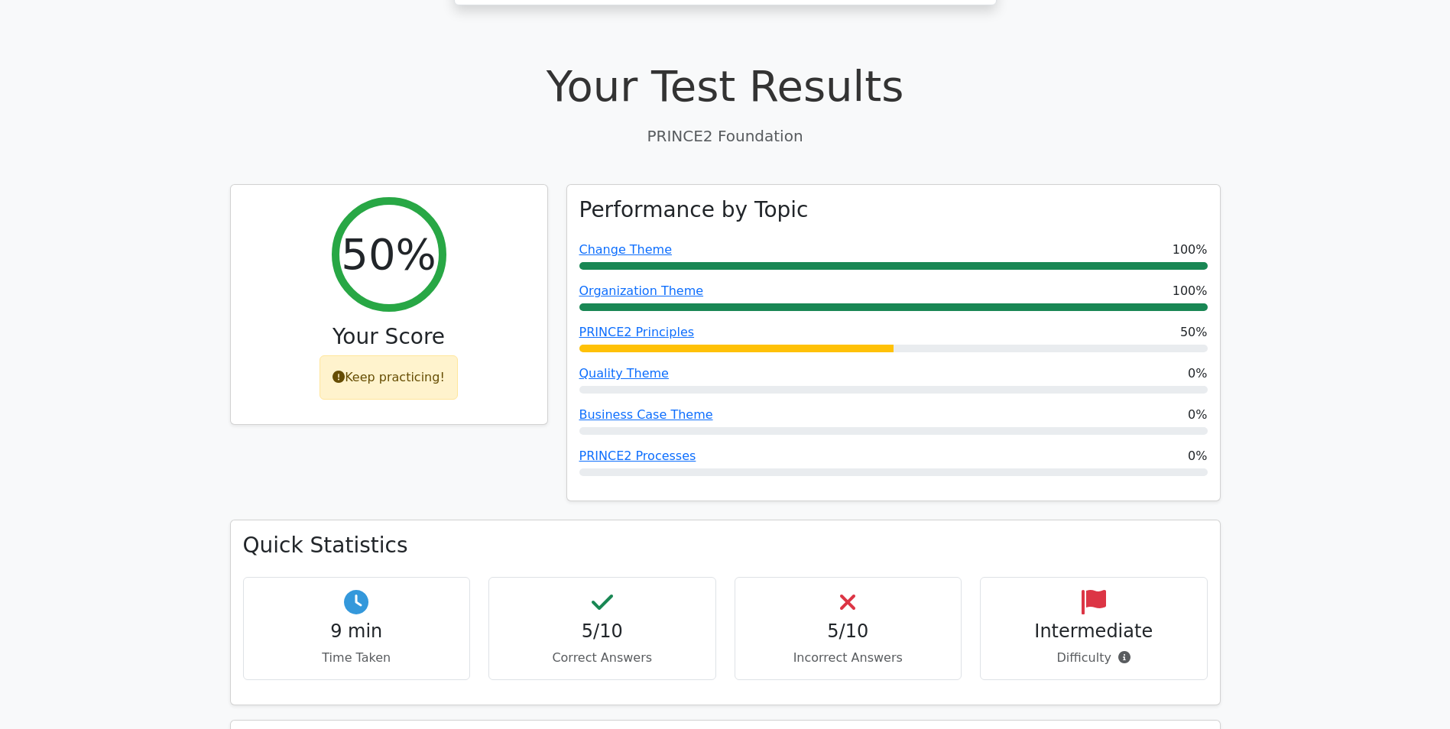
scroll to position [0, 0]
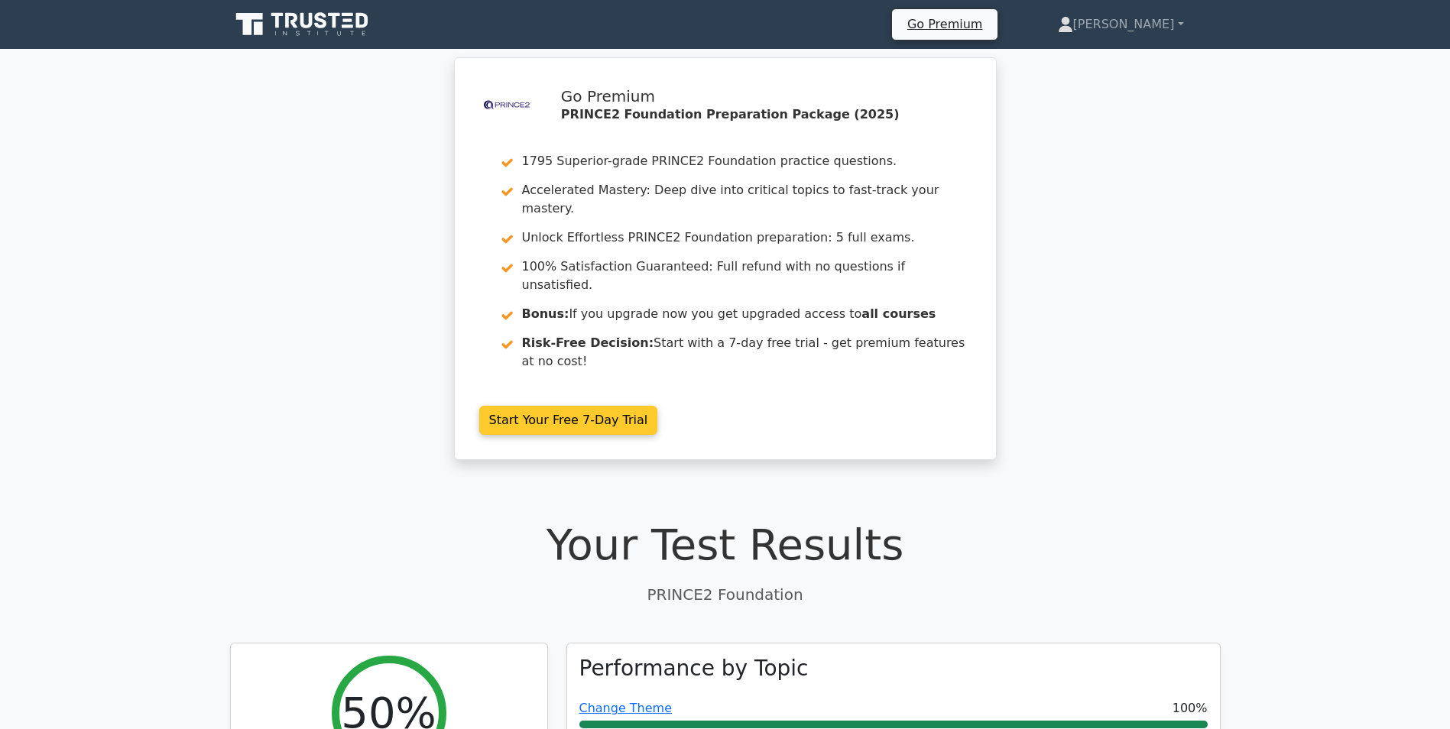
click at [585, 406] on link "Start Your Free 7-Day Trial" at bounding box center [568, 420] width 179 height 29
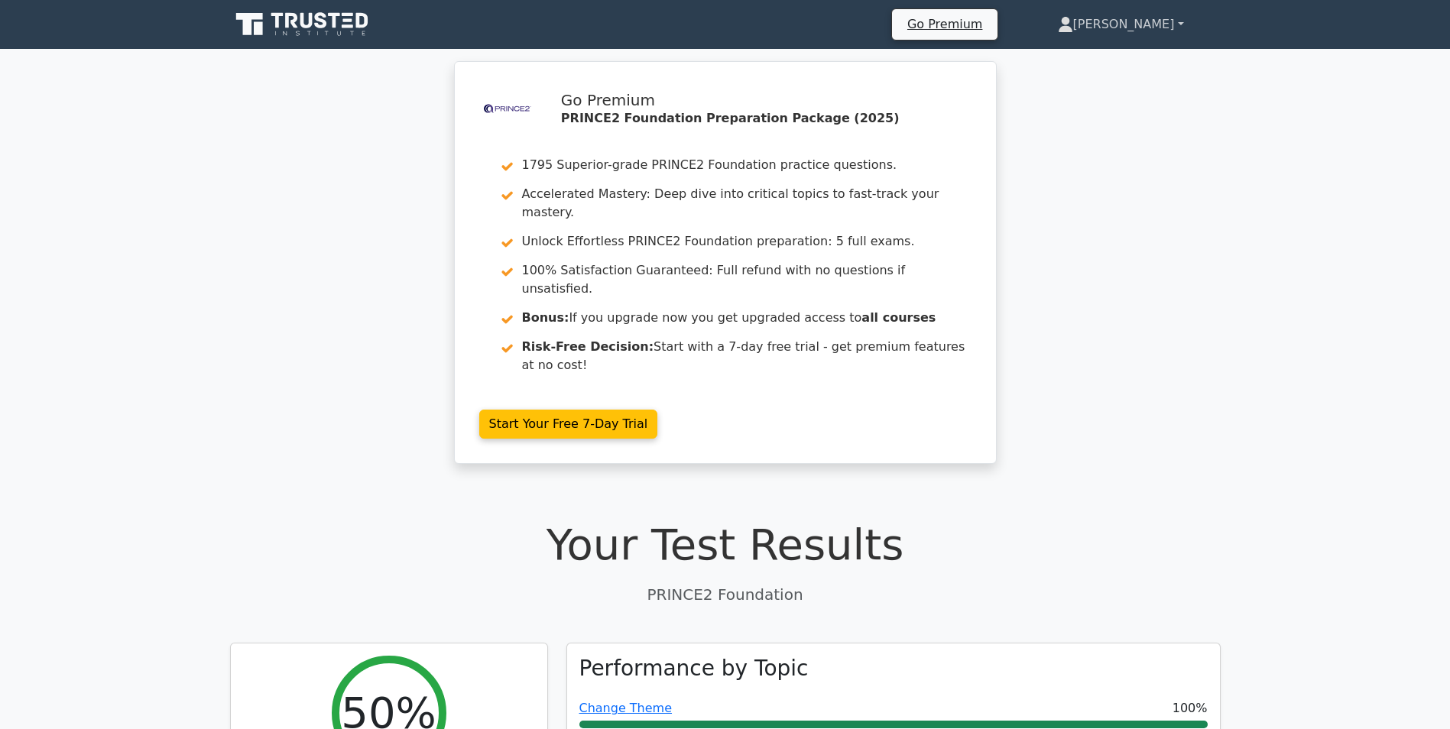
click at [1151, 24] on link "Ekaterina" at bounding box center [1121, 24] width 200 height 31
click at [1099, 59] on link "Profile" at bounding box center [1082, 60] width 121 height 24
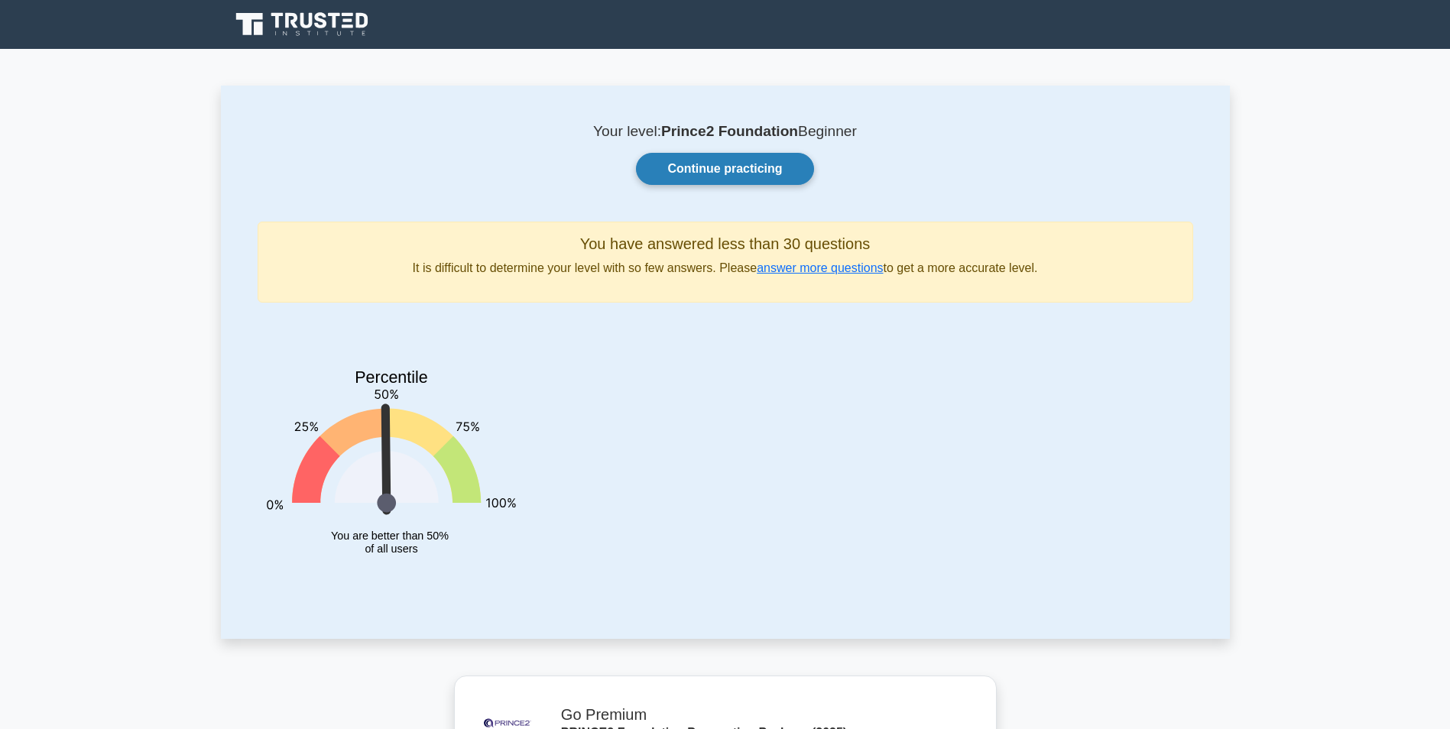
click at [694, 167] on link "Continue practicing" at bounding box center [724, 169] width 177 height 32
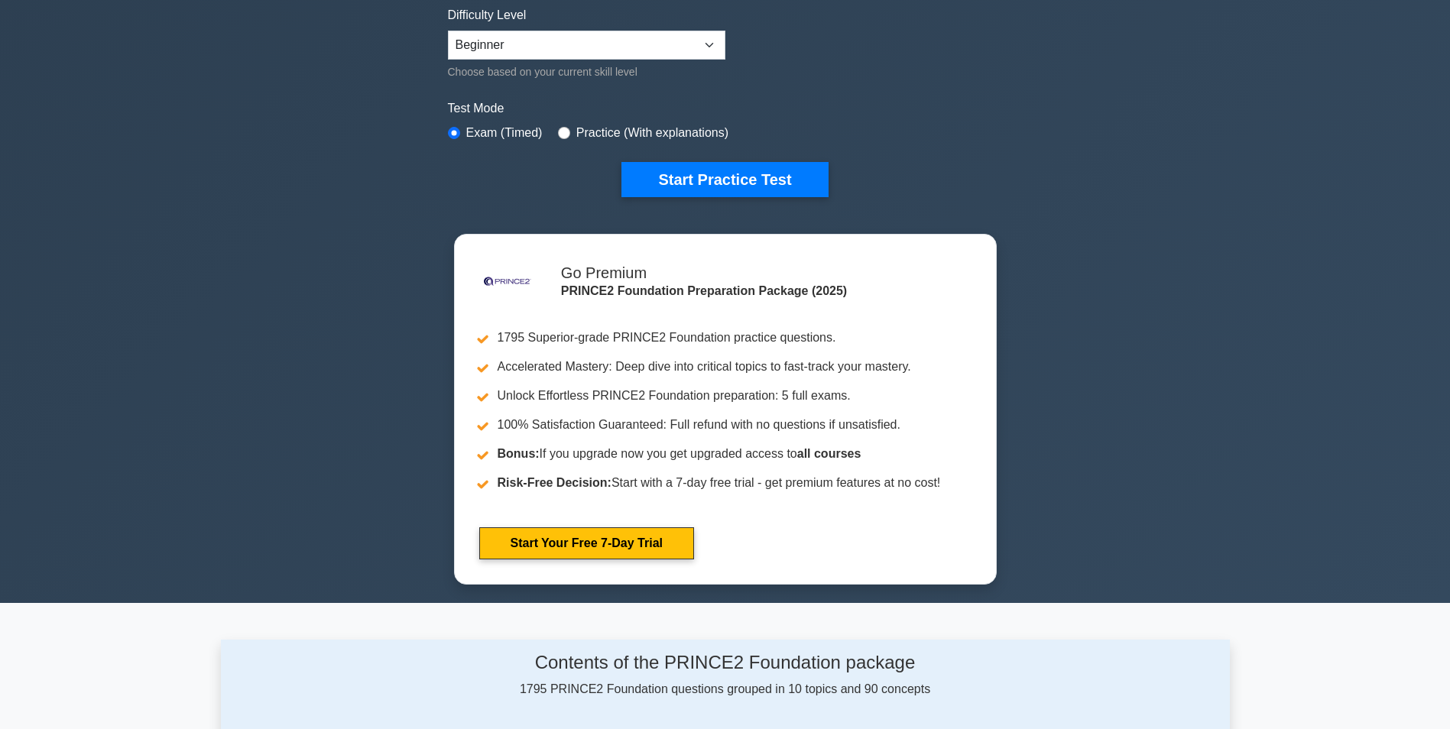
scroll to position [459, 0]
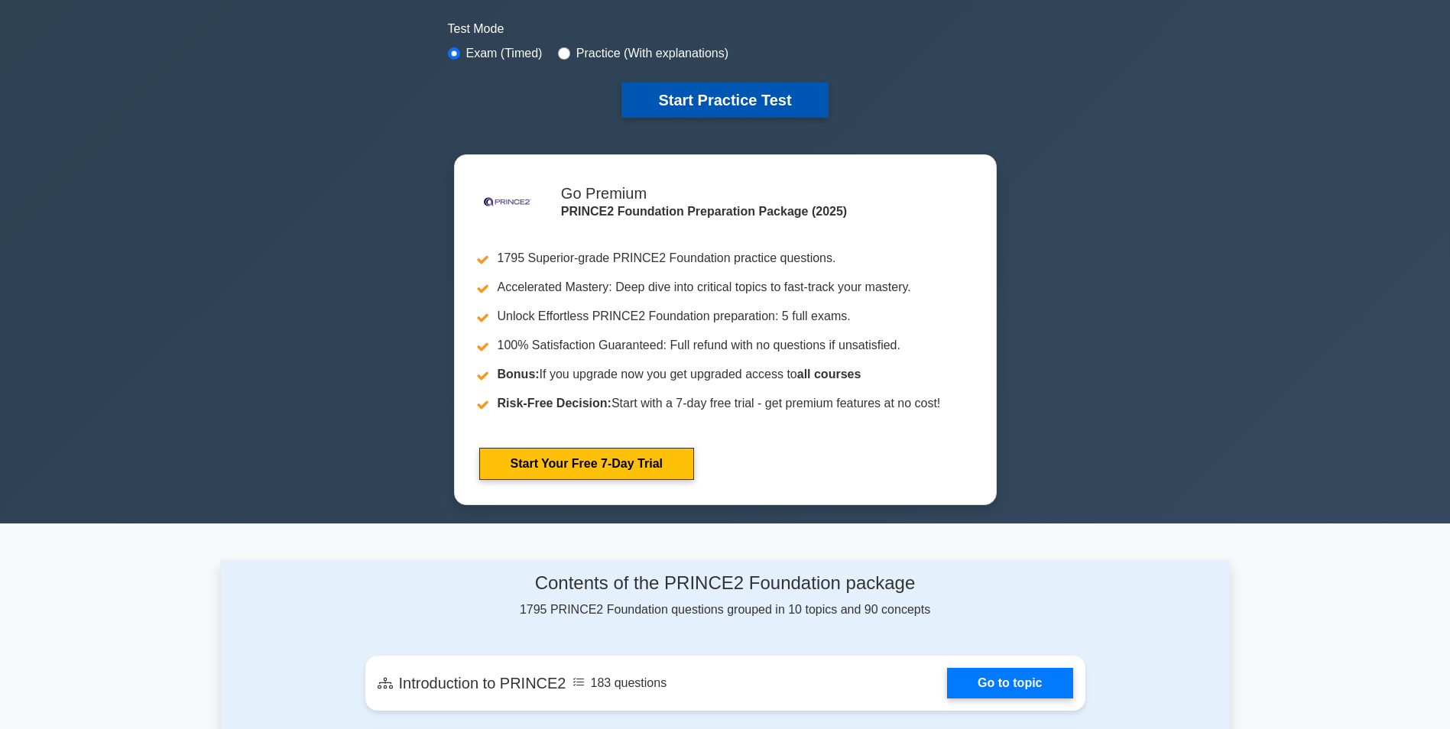
click at [718, 102] on button "Start Practice Test" at bounding box center [725, 100] width 206 height 35
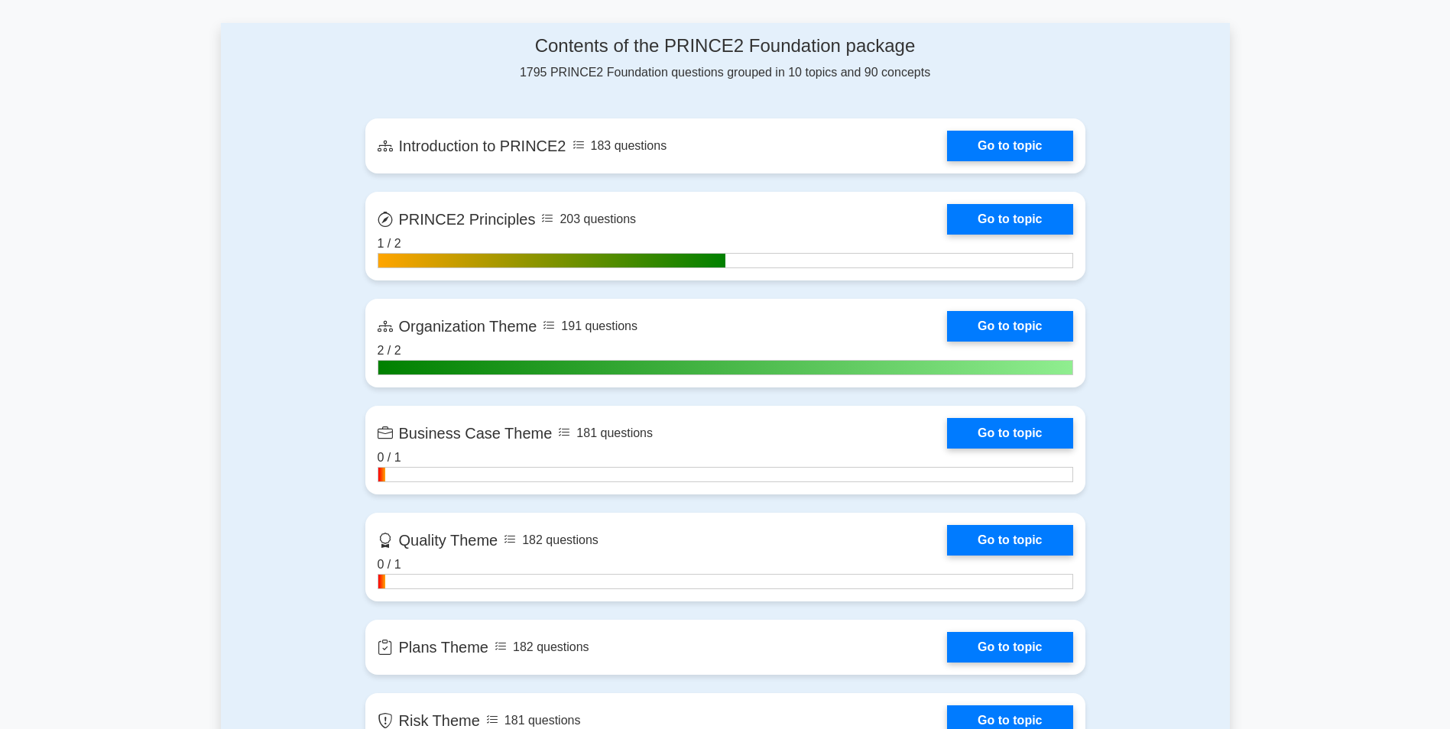
scroll to position [994, 0]
